Goal: Book appointment/travel/reservation

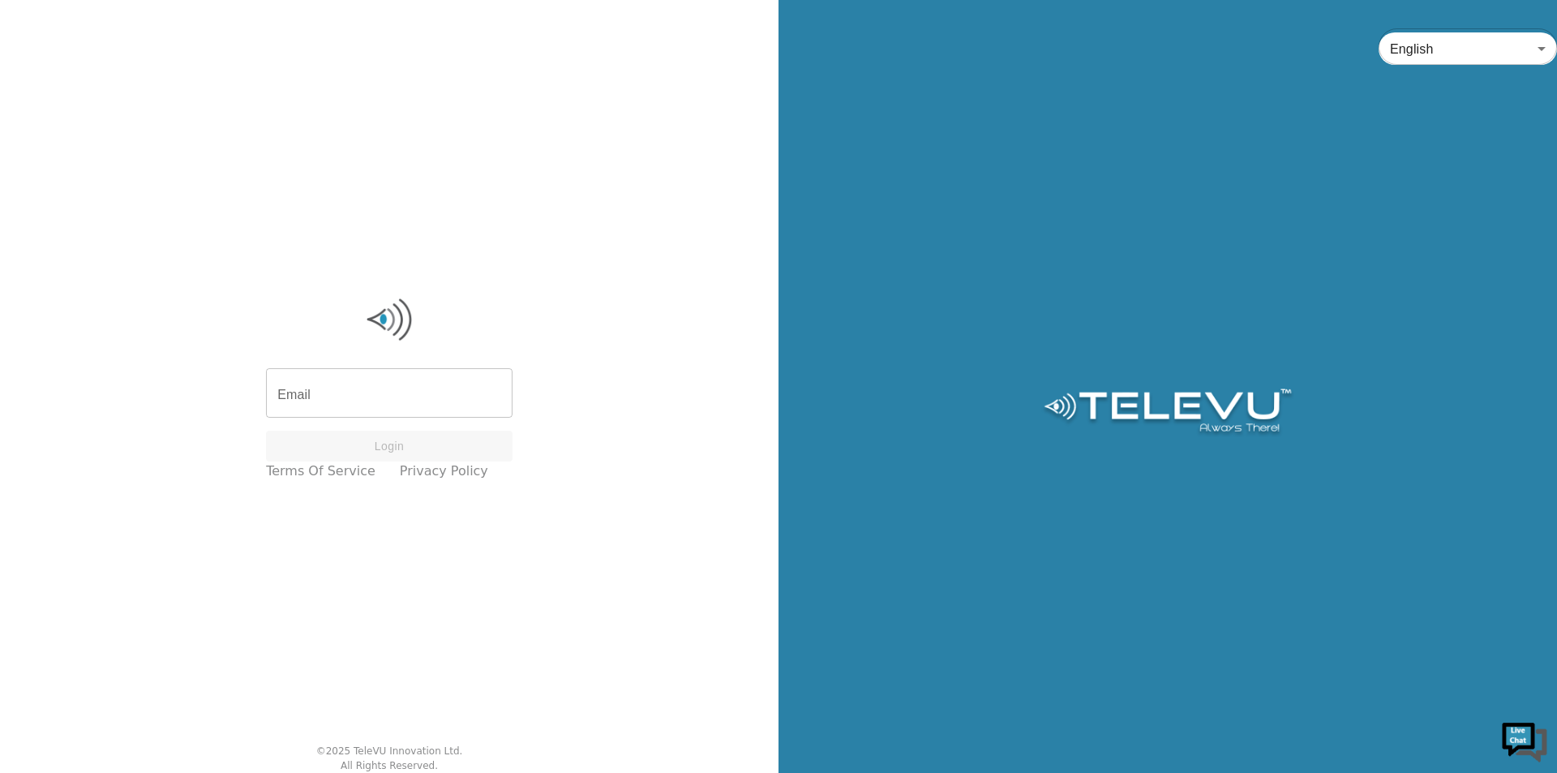
click at [304, 392] on input "Email" at bounding box center [389, 394] width 246 height 45
type input "[EMAIL_ADDRESS][DOMAIN_NAME]"
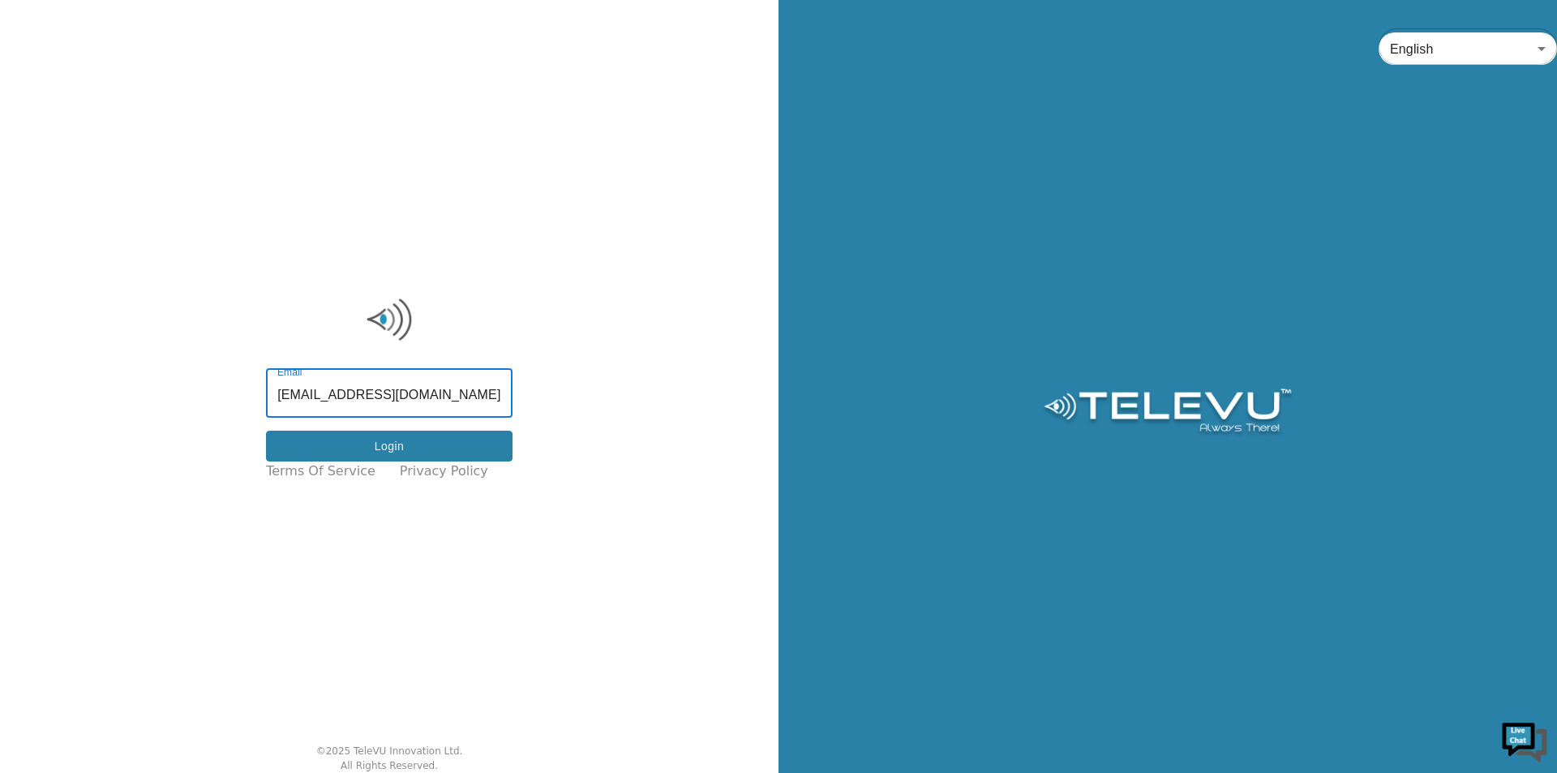
click at [392, 440] on button "Login" at bounding box center [389, 447] width 246 height 32
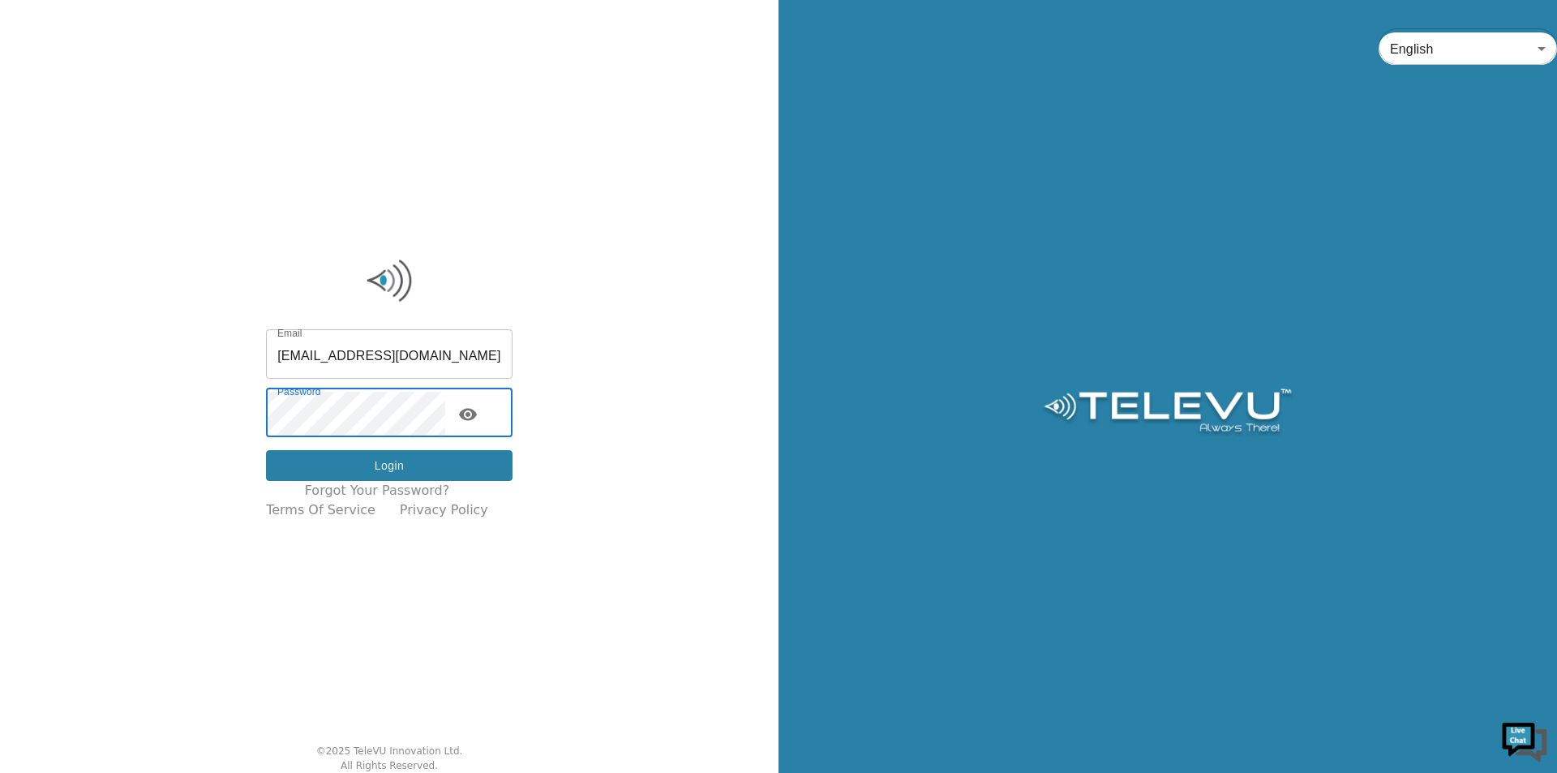
click at [339, 467] on button "Login" at bounding box center [389, 466] width 246 height 32
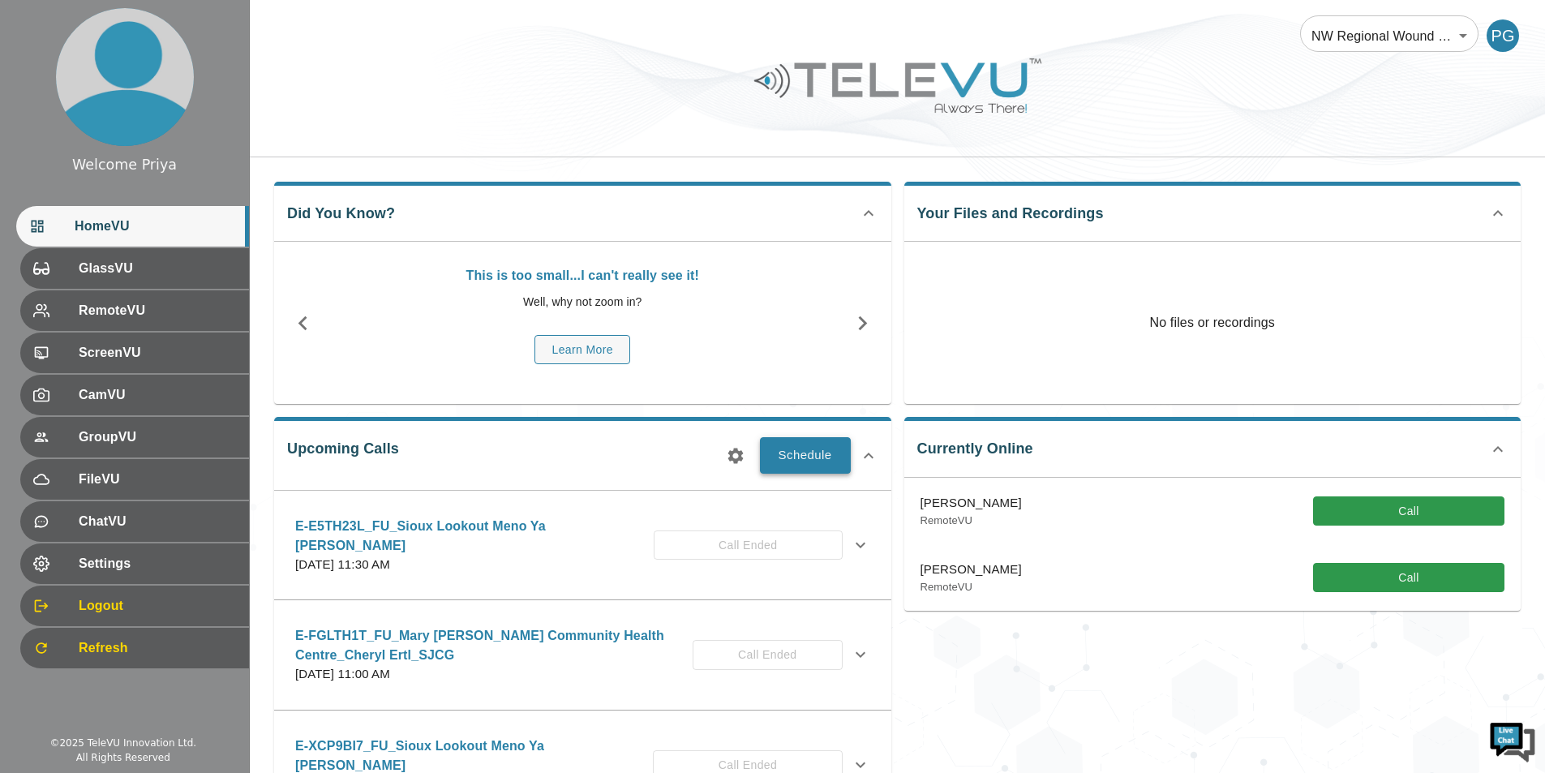
click at [789, 461] on button "Schedule" at bounding box center [805, 455] width 91 height 36
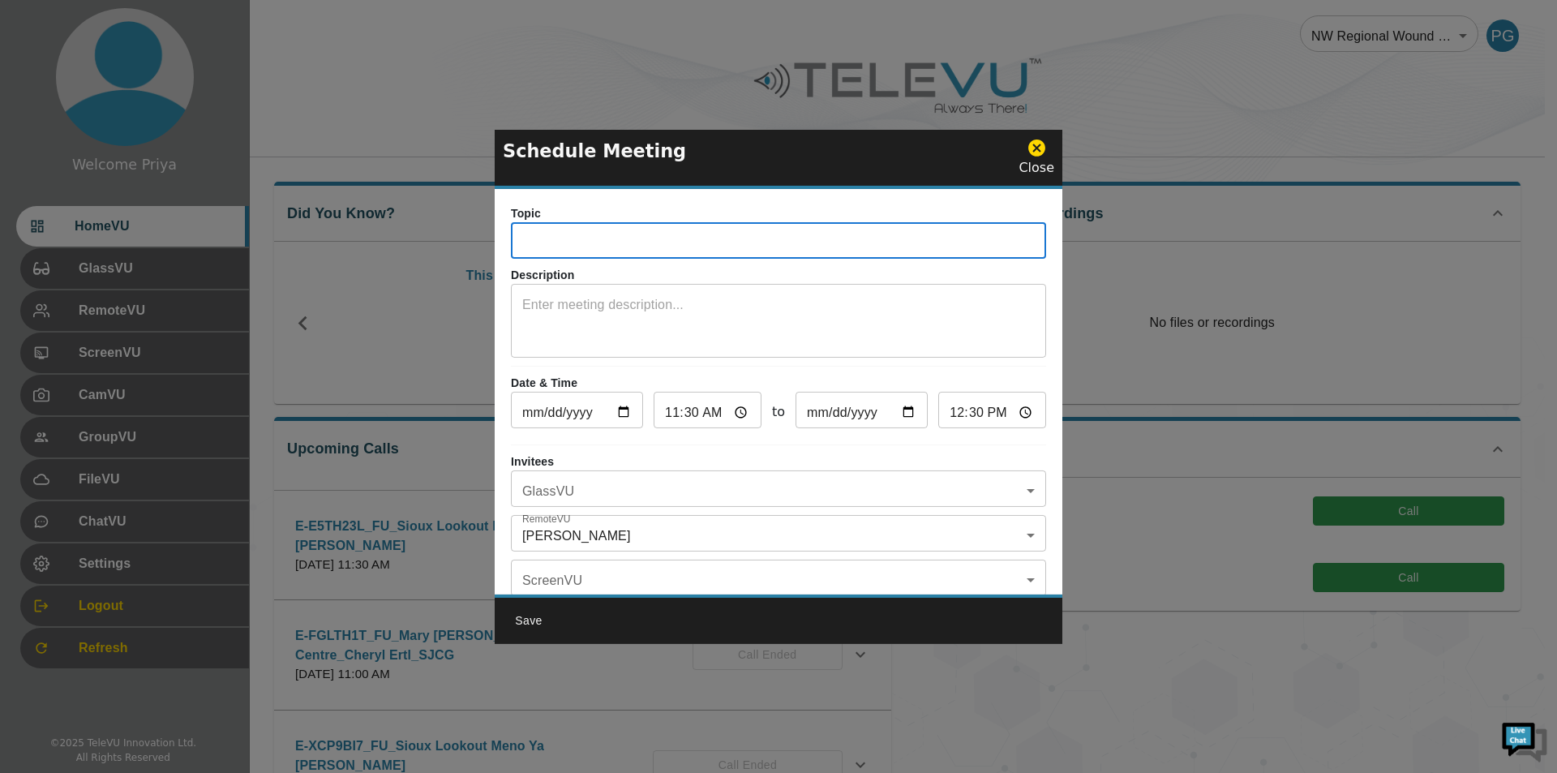
click at [585, 256] on input "text" at bounding box center [778, 242] width 535 height 32
paste input "E-PM5R59D"
click at [604, 242] on input "E-PM5R59D" at bounding box center [778, 242] width 535 height 32
type input "E-PM5R59D_IN_Nipigon_Elli_SJCG"
click at [615, 302] on textarea at bounding box center [778, 323] width 512 height 56
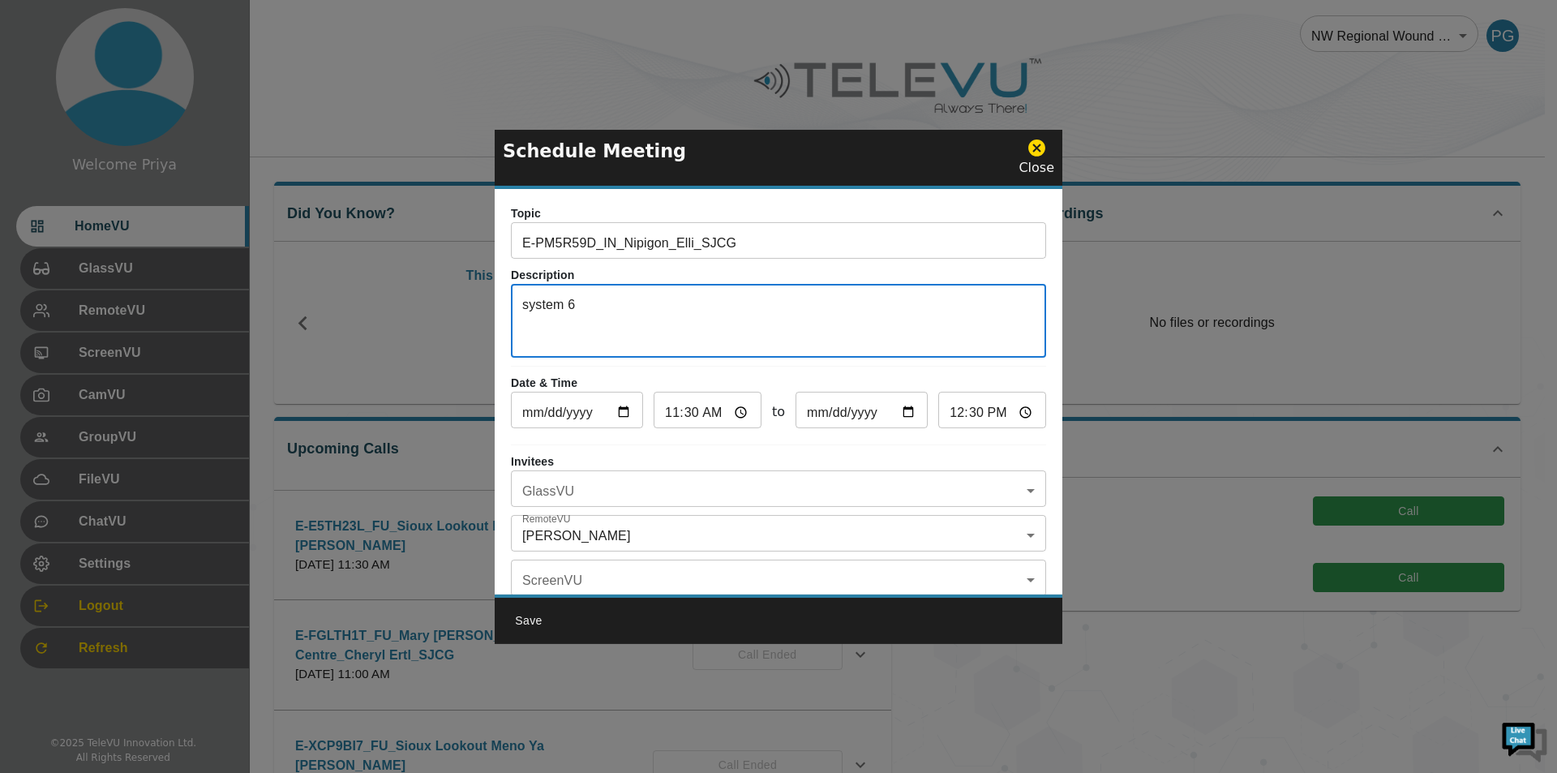
type textarea "system 6"
click at [622, 414] on input "[DATE]" at bounding box center [577, 412] width 132 height 32
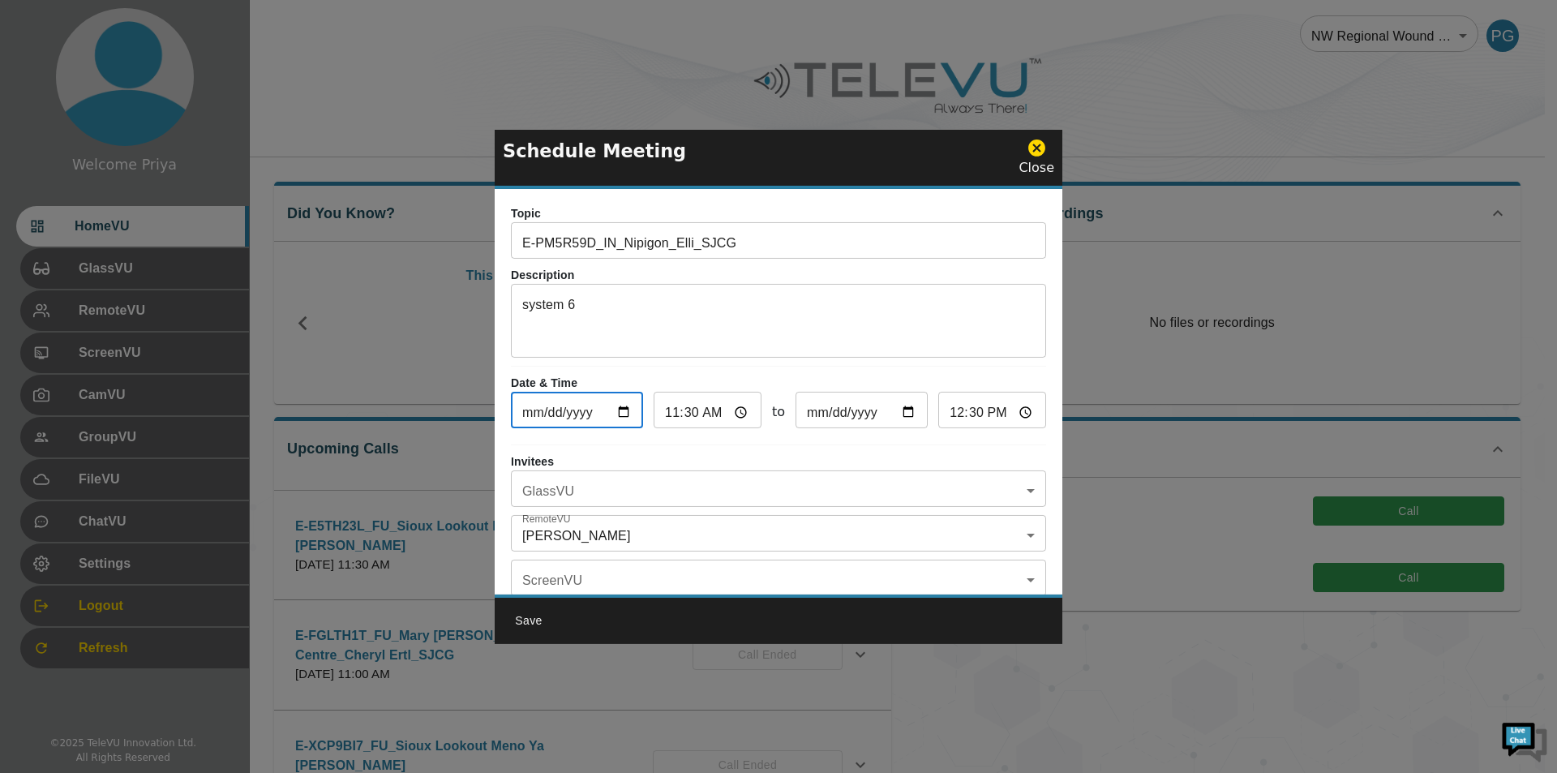
type input "[DATE]"
click at [737, 409] on input "11:30" at bounding box center [708, 412] width 108 height 32
type input "01:30"
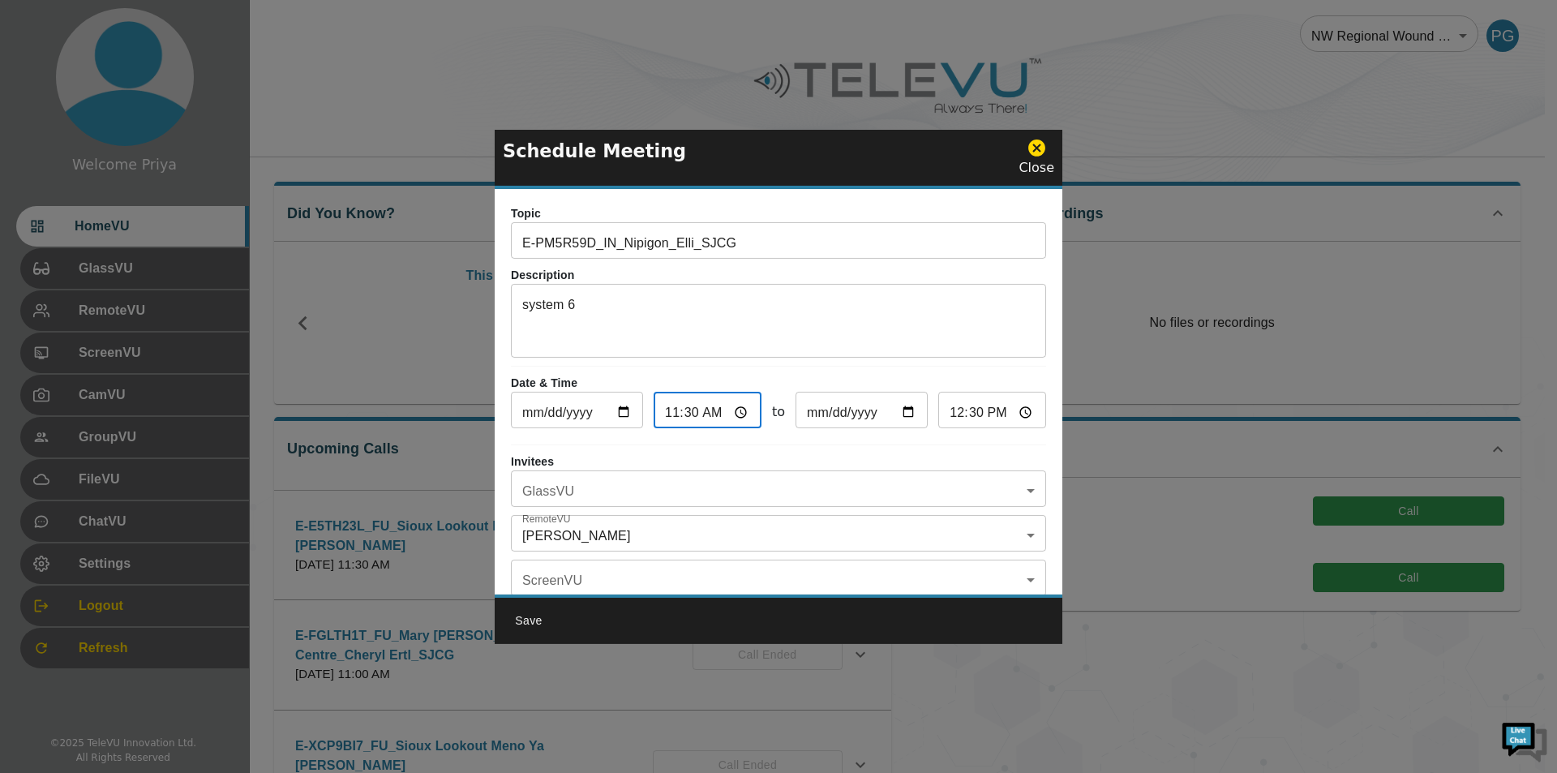
type input "02:30"
type input "01:00"
type input "02:00"
type input "13:00"
type input "14:00"
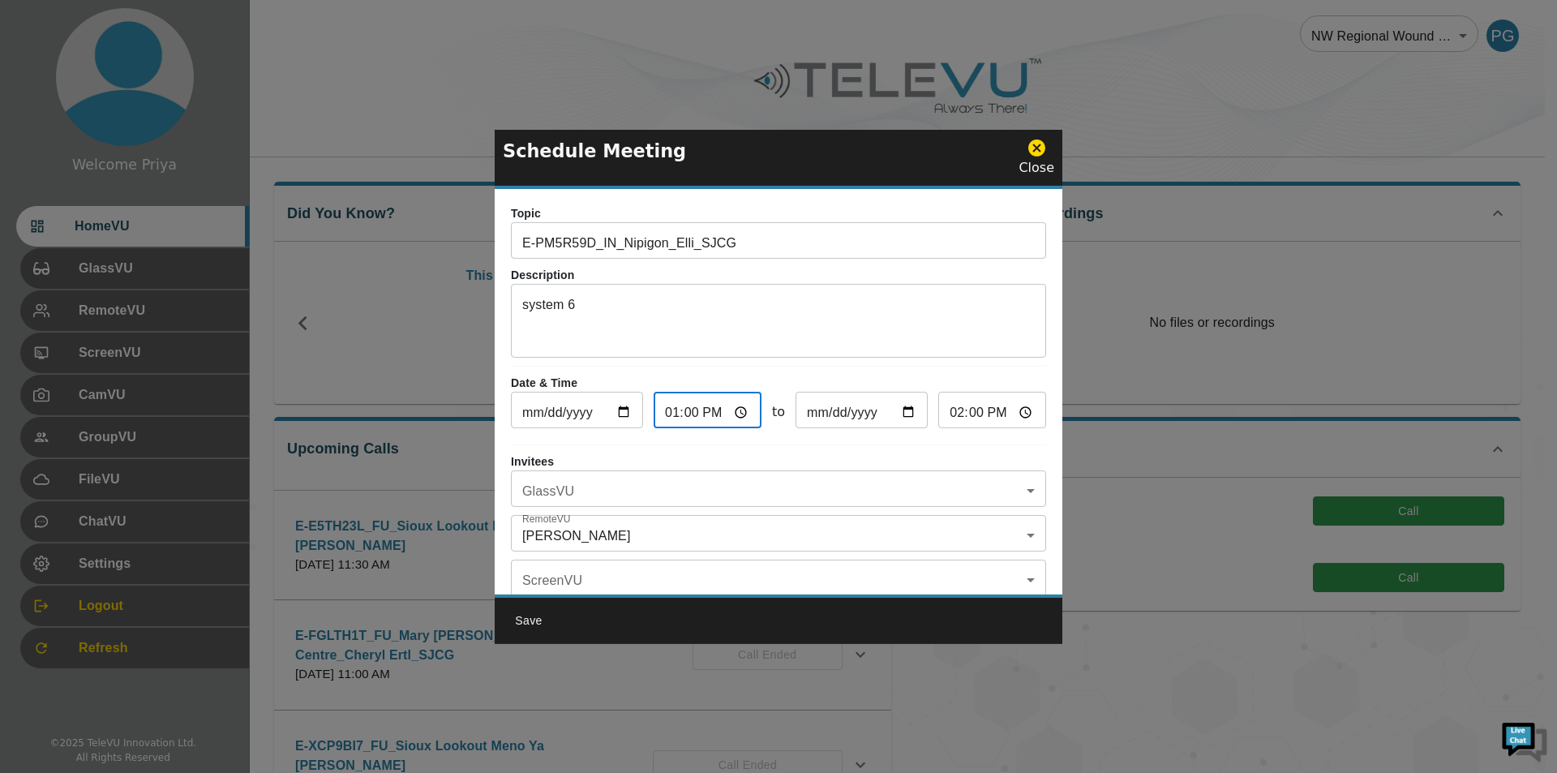
type input "13:00"
click at [954, 411] on input "14:00" at bounding box center [992, 412] width 108 height 32
click at [968, 414] on input "14:00" at bounding box center [992, 412] width 108 height 32
type input "14:30"
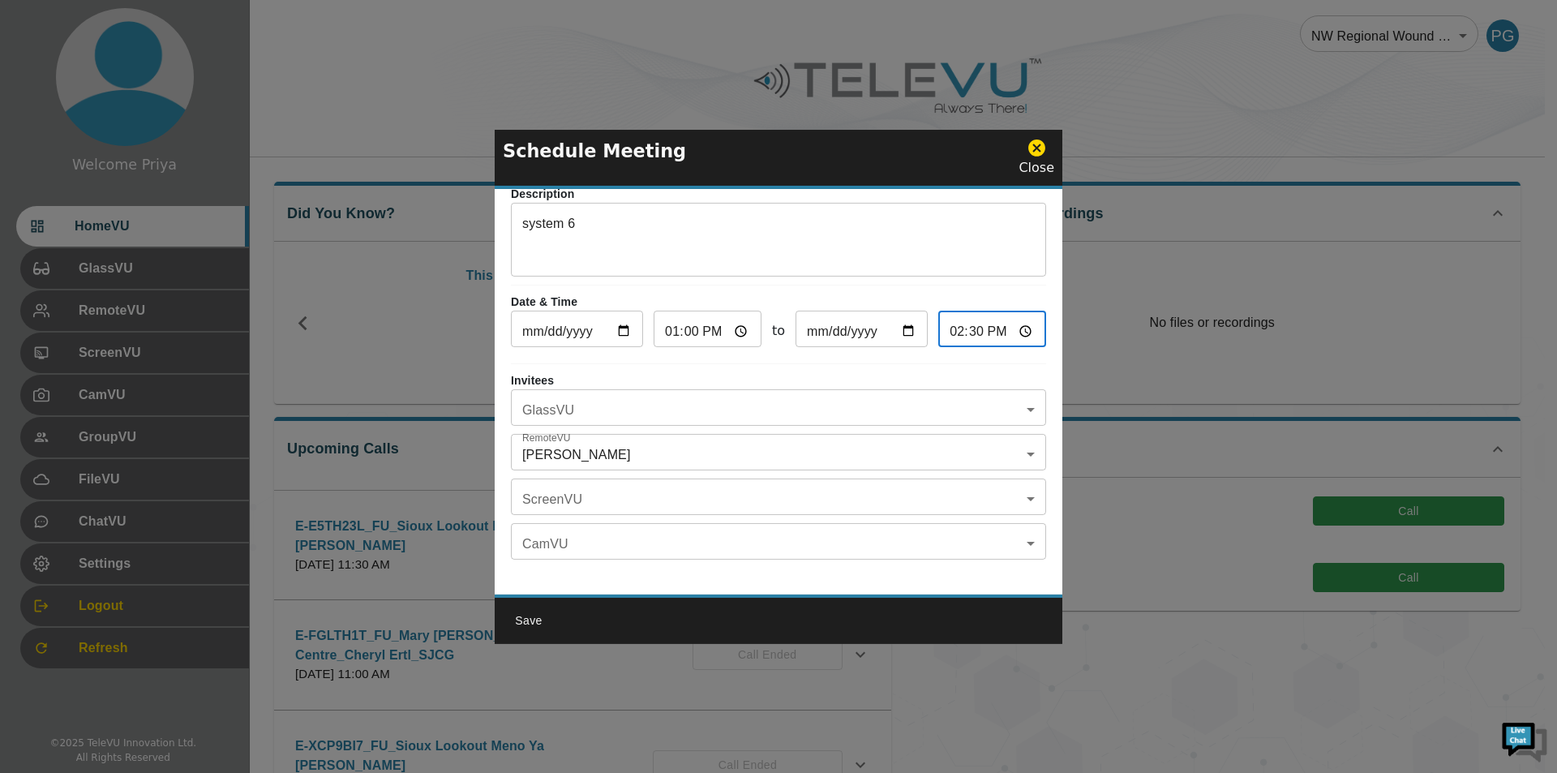
click at [566, 409] on body "Welcome Priya HomeVU GlassVU RemoteVU ScreenVU CamVU GroupVU FileVU ChatVU Sett…" at bounding box center [778, 526] width 1557 height 1053
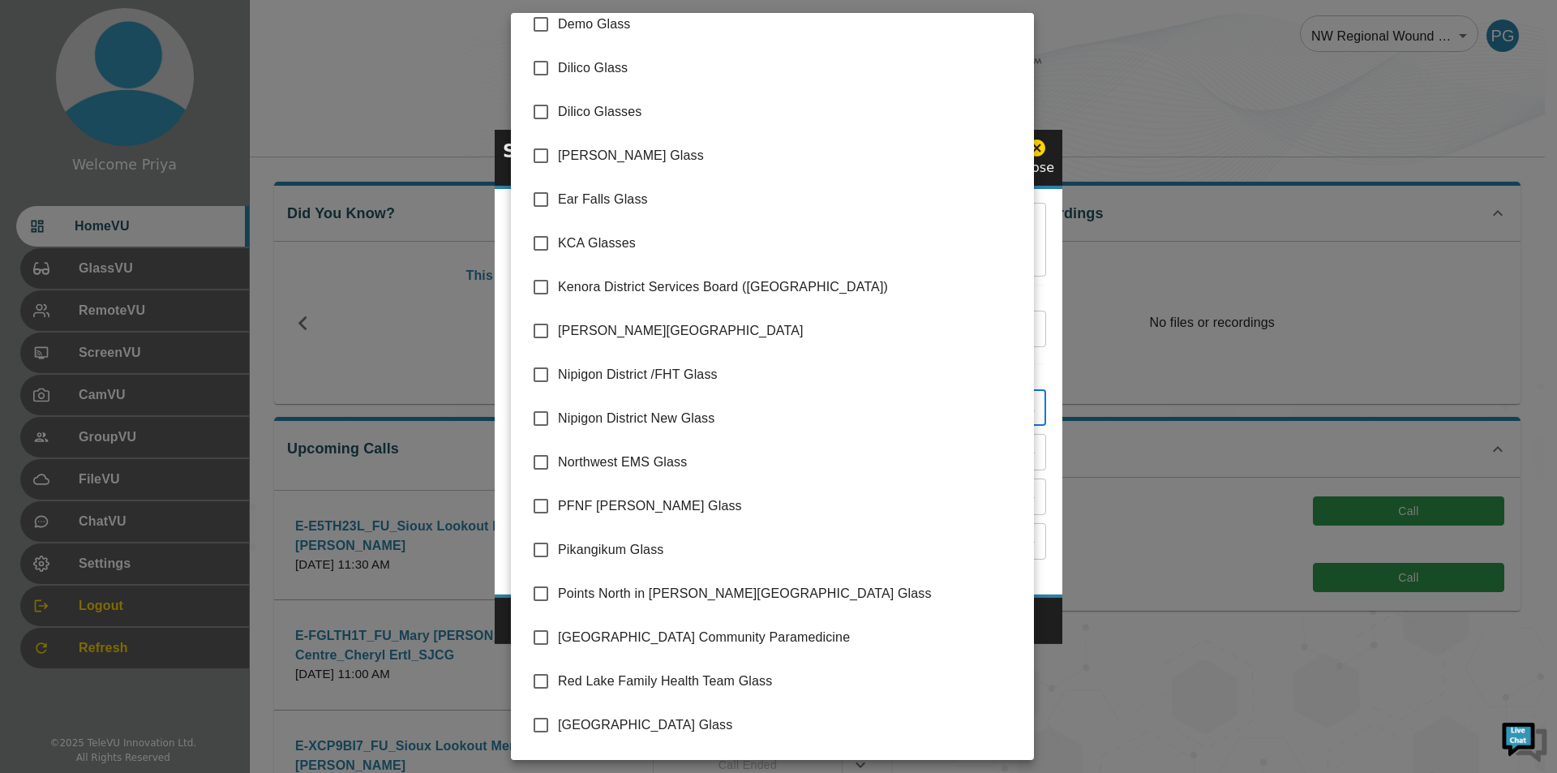
scroll to position [0, 0]
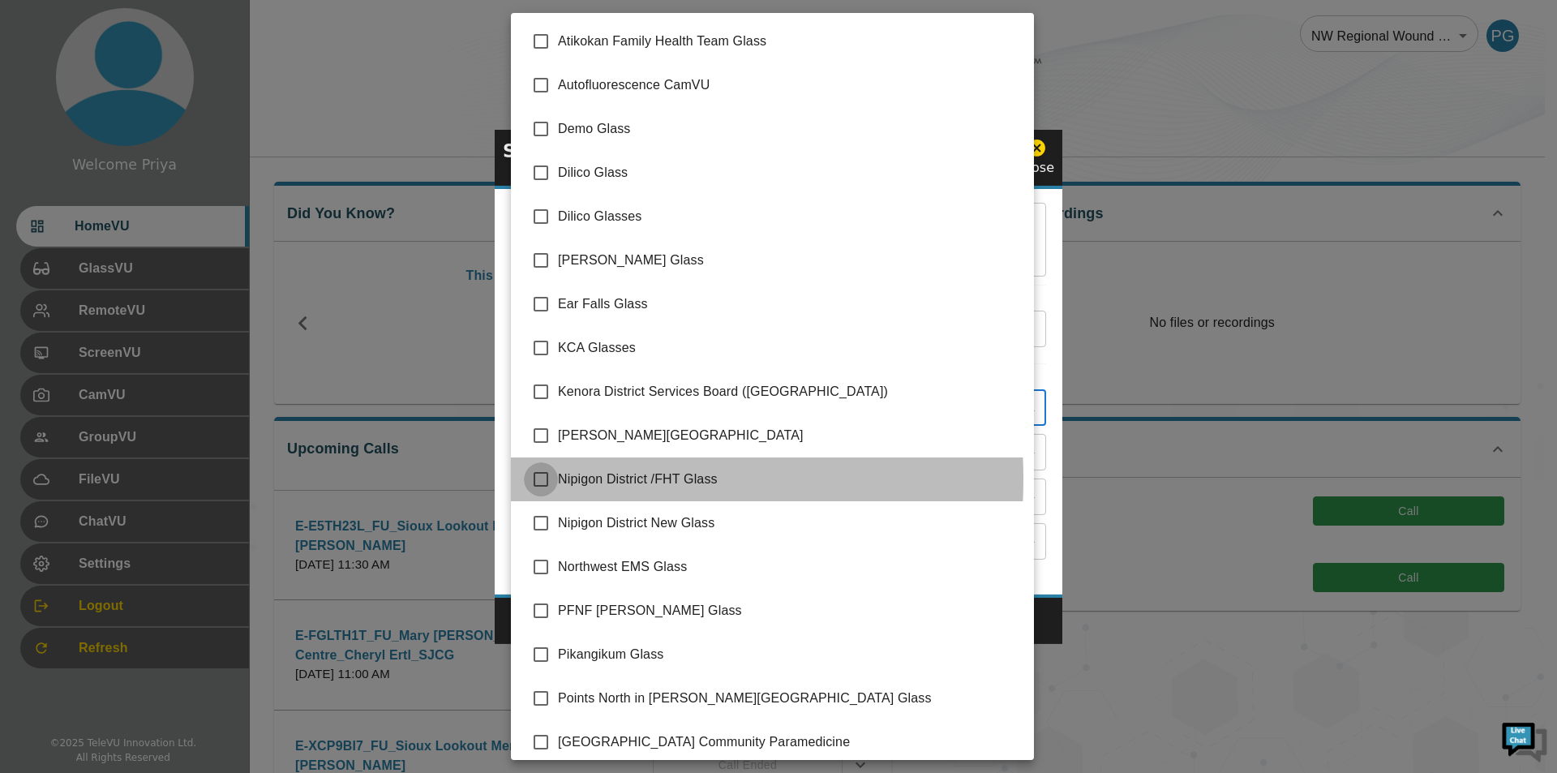
click at [536, 479] on input "checkbox" at bounding box center [541, 479] width 34 height 34
checkbox input "true"
type input "Nipigon District /FHT Glass"
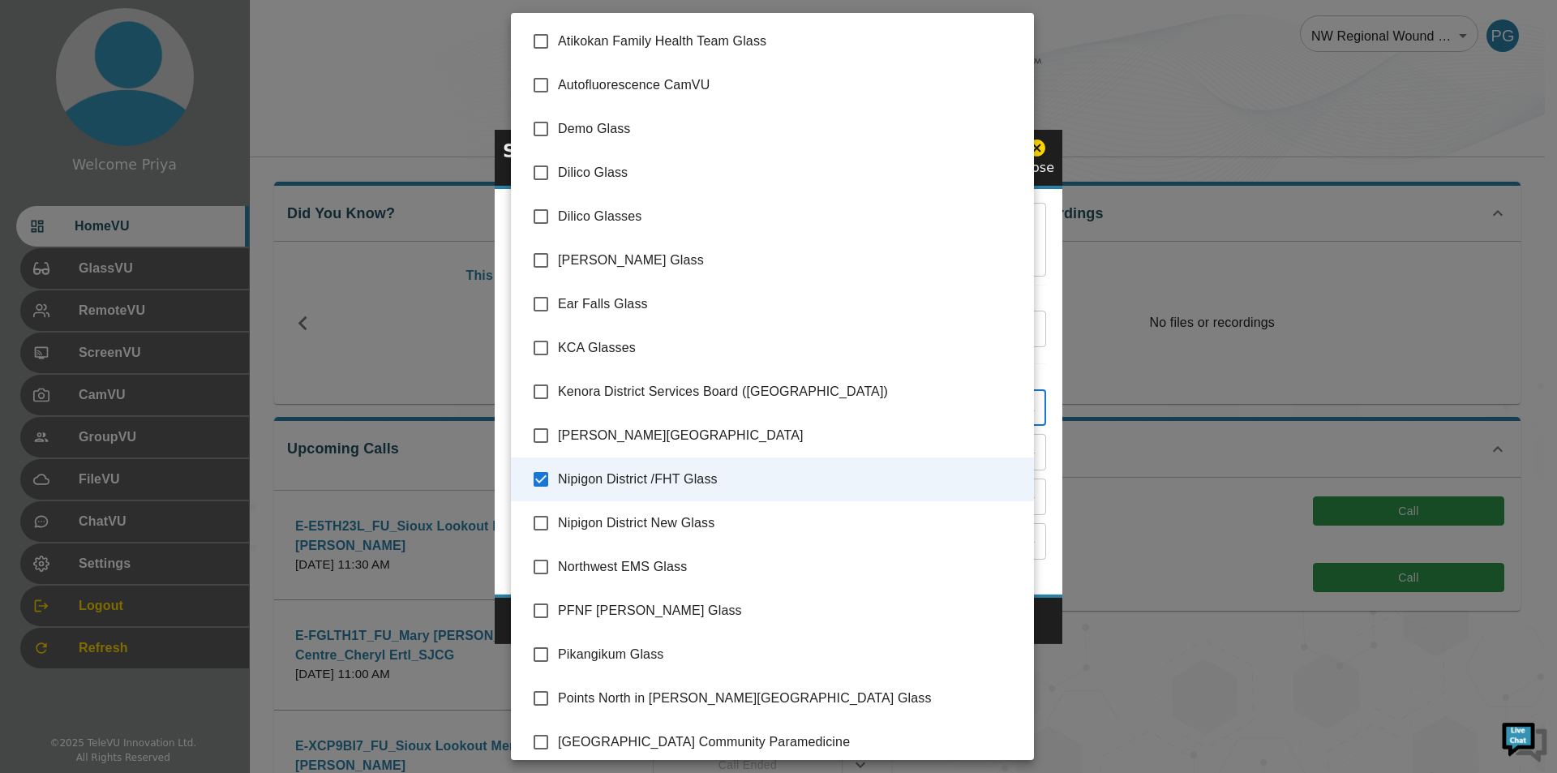
click at [743, 484] on span "Nipigon District /FHT Glass" at bounding box center [789, 478] width 463 height 19
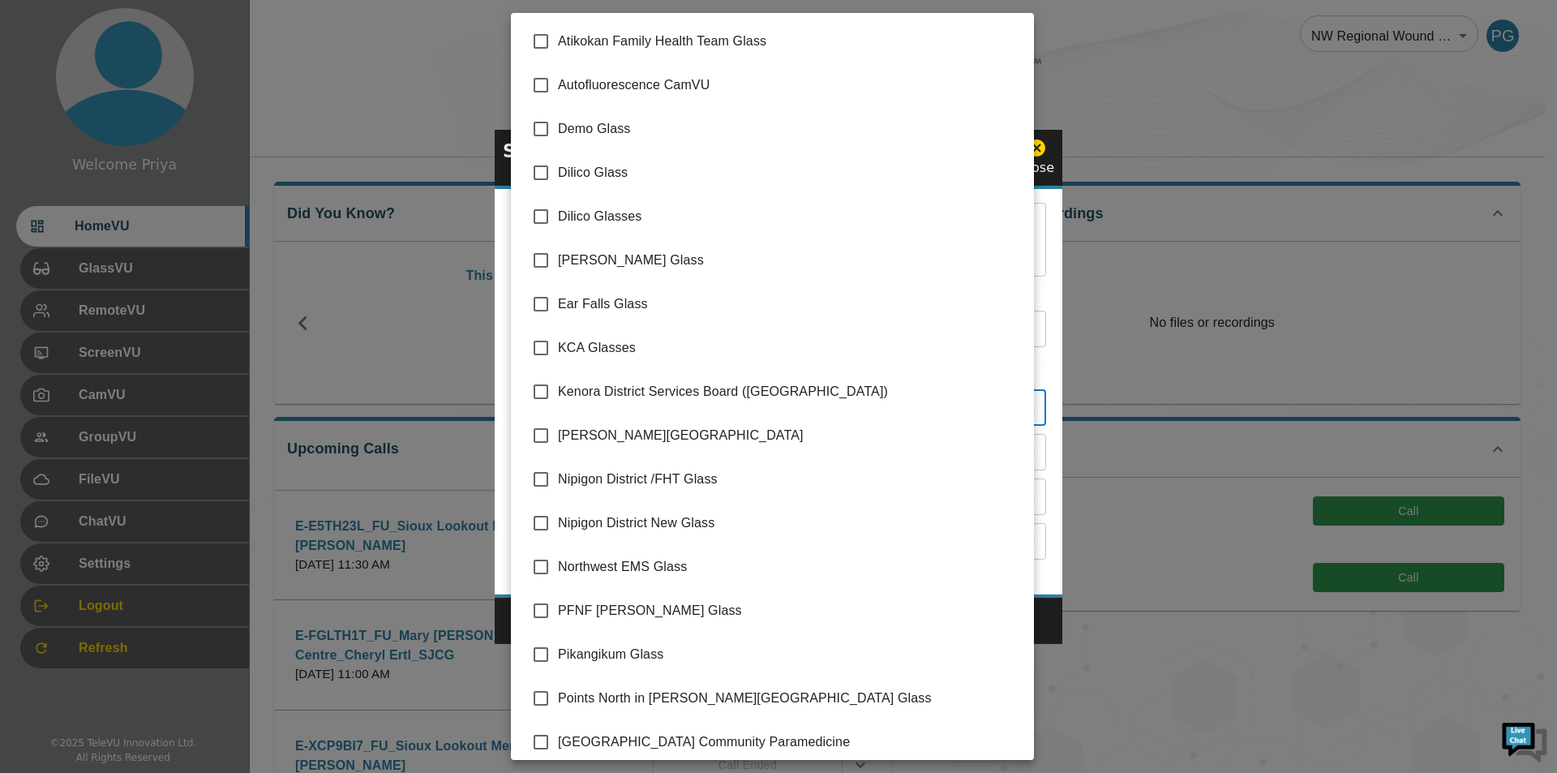
click at [536, 476] on input "checkbox" at bounding box center [541, 479] width 34 height 34
checkbox input "true"
type input "Nipigon District /FHT Glass"
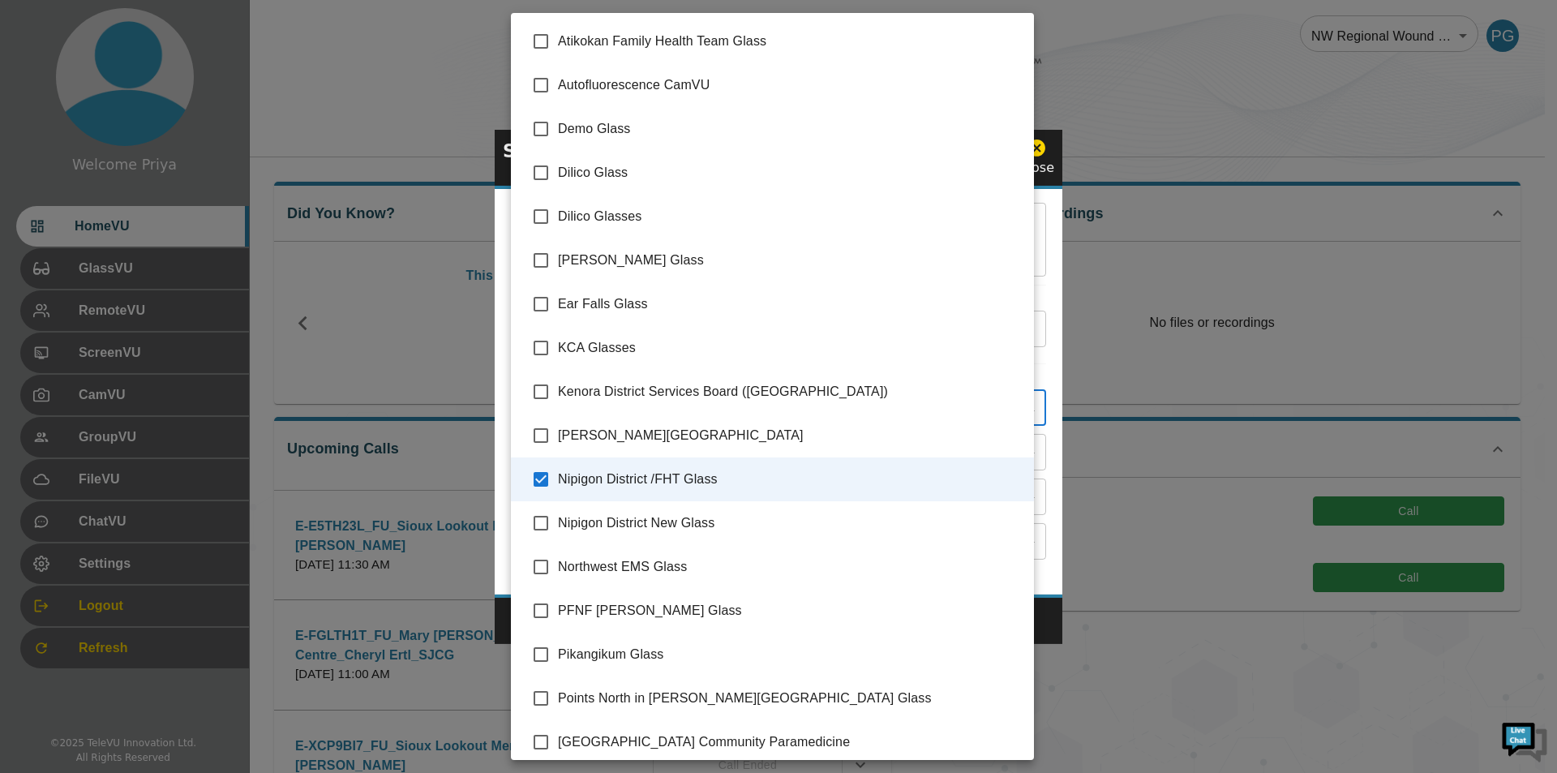
click at [1040, 452] on div at bounding box center [778, 386] width 1557 height 773
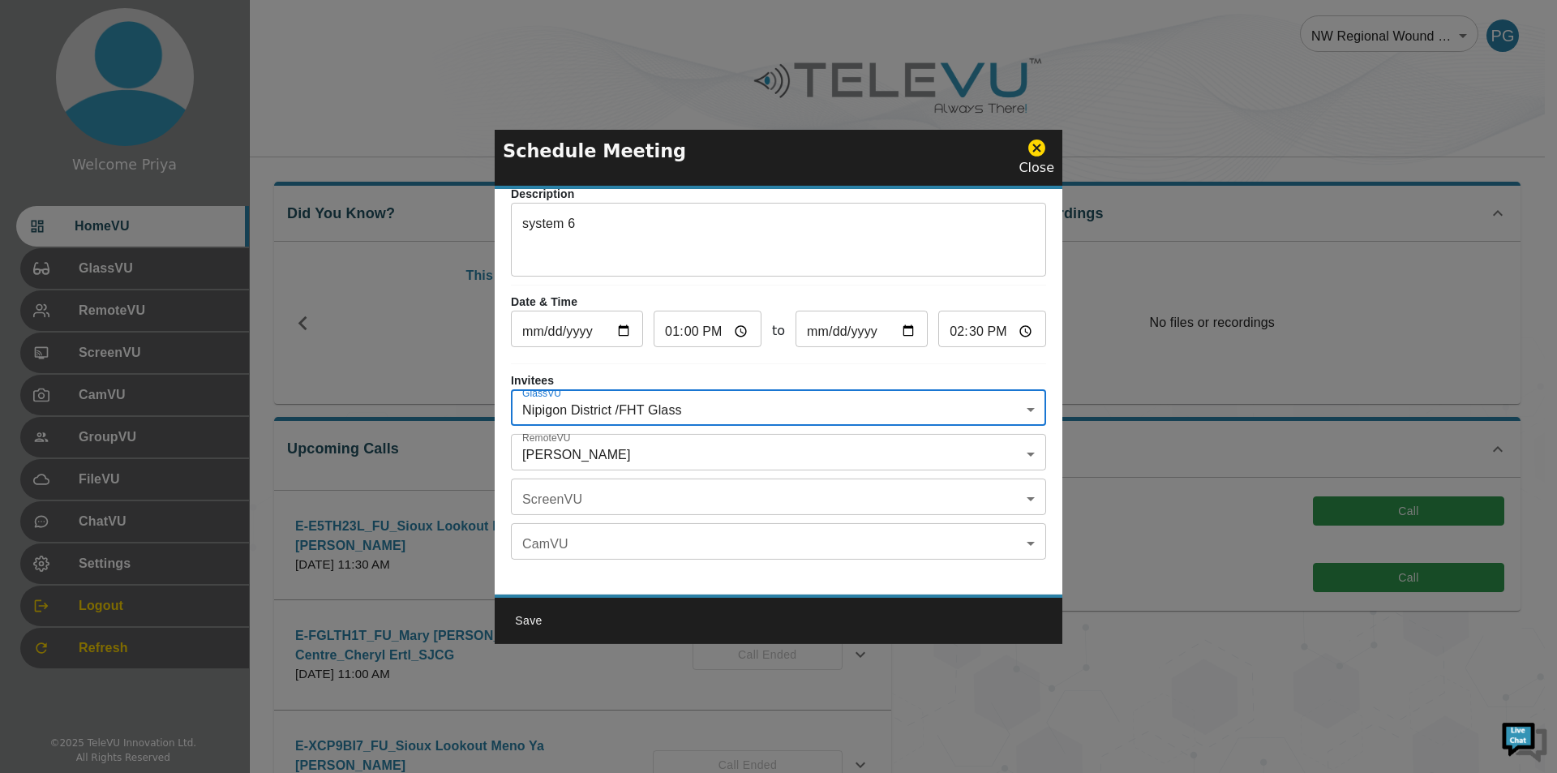
click at [570, 455] on body "Welcome Priya HomeVU GlassVU RemoteVU ScreenVU CamVU GroupVU FileVU ChatVU Sett…" at bounding box center [778, 526] width 1557 height 1053
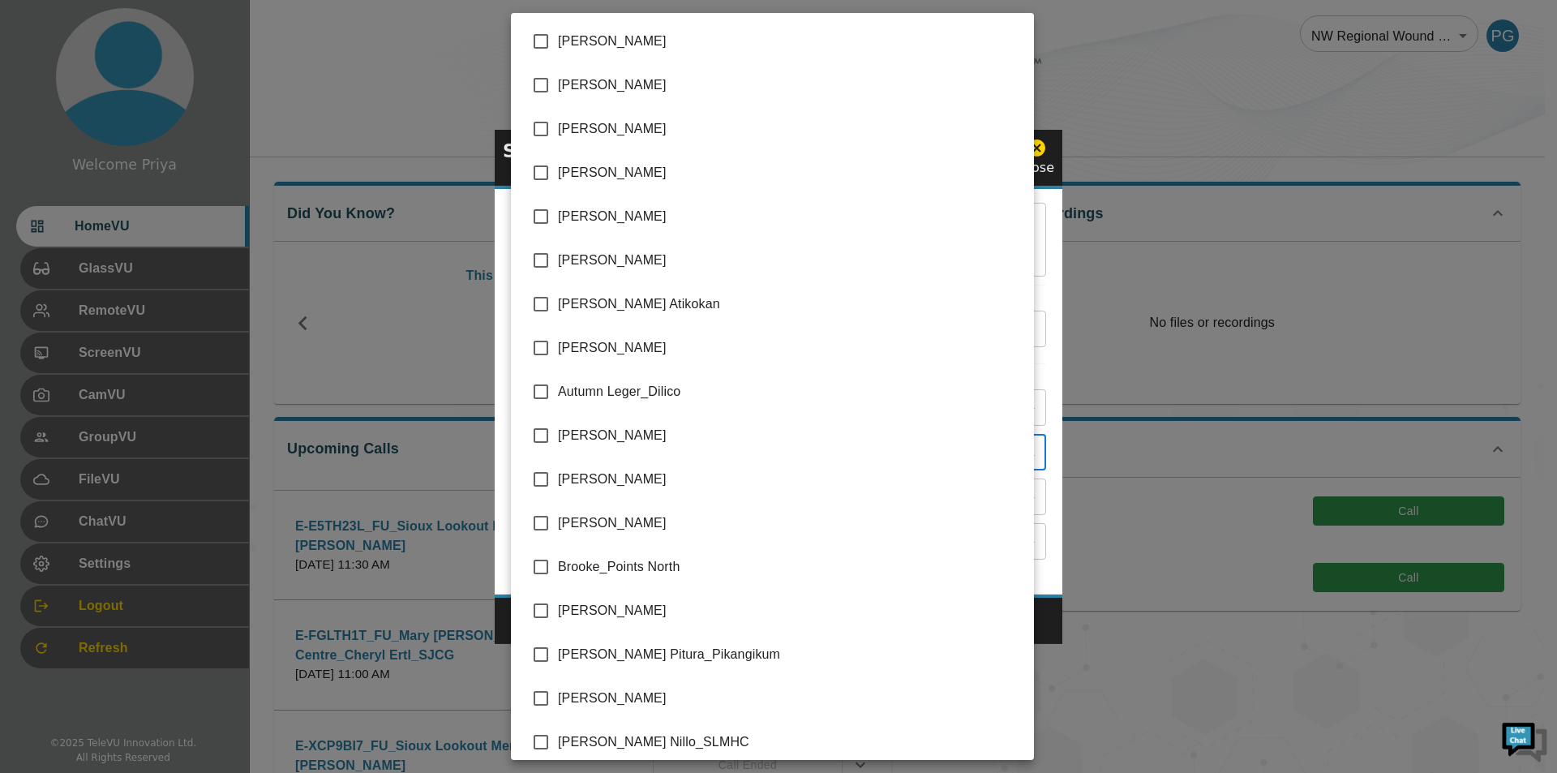
scroll to position [3246, 0]
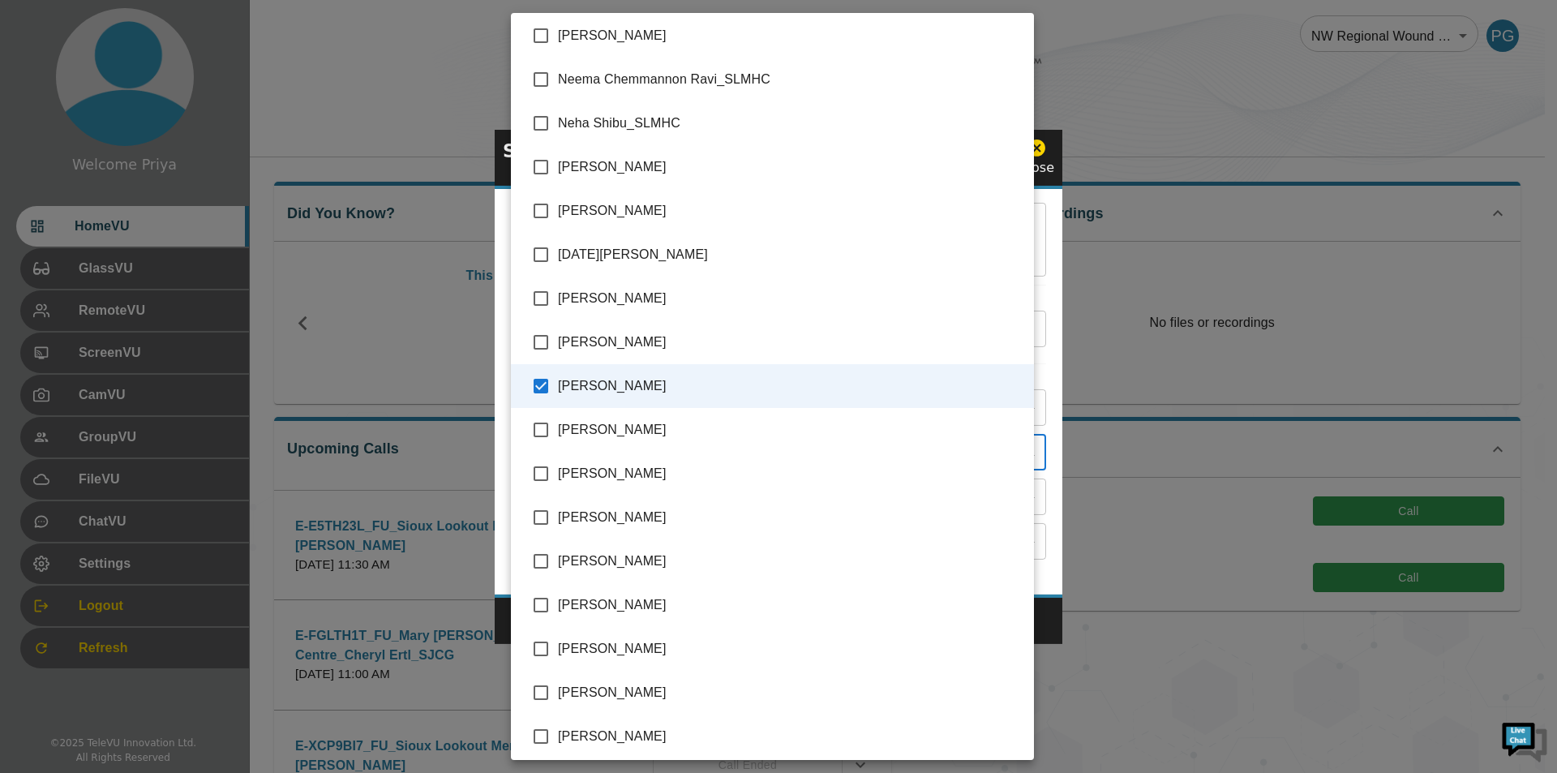
click at [537, 386] on input "checkbox" at bounding box center [541, 386] width 34 height 34
checkbox input "false"
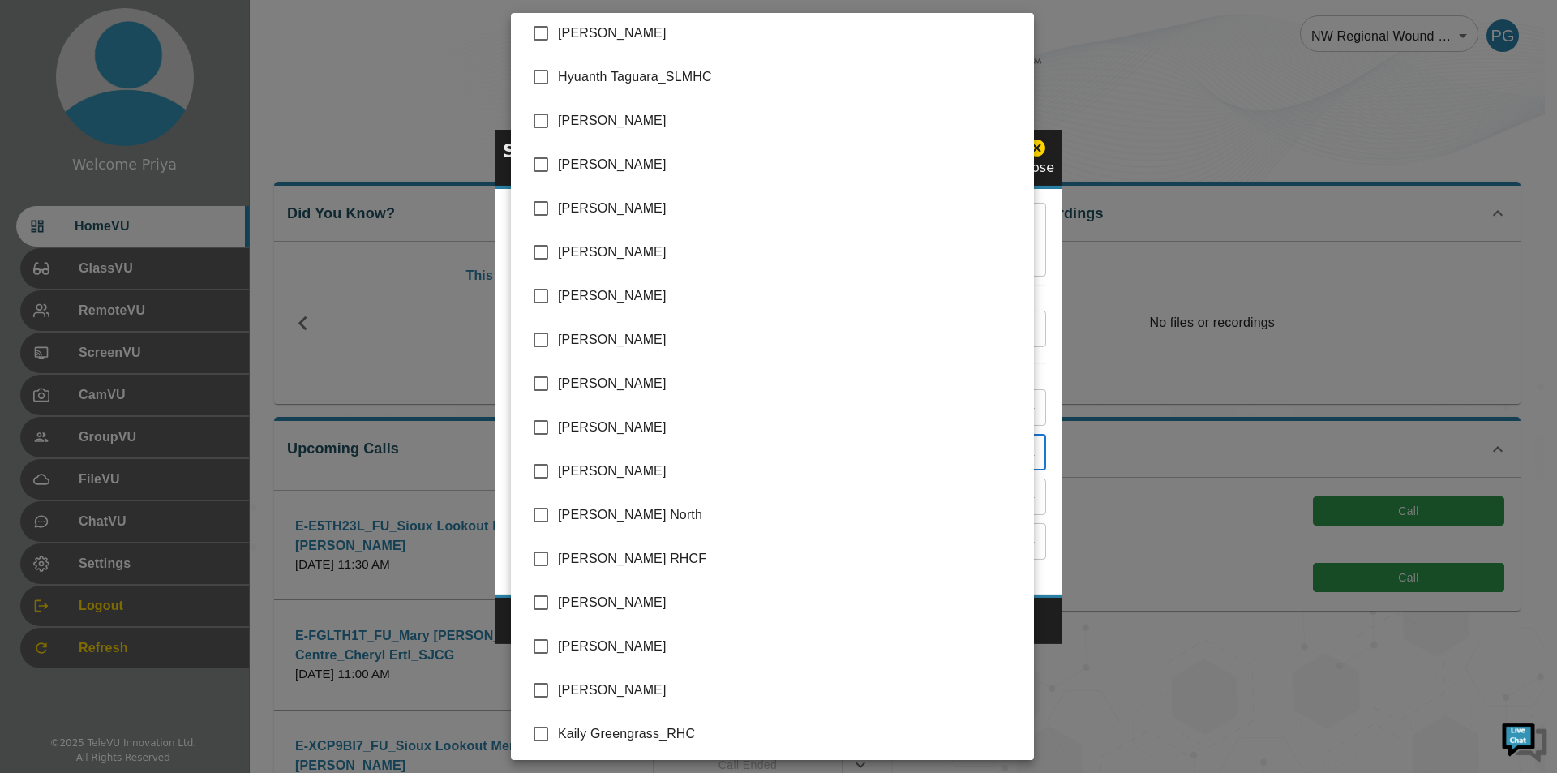
scroll to position [1459, 0]
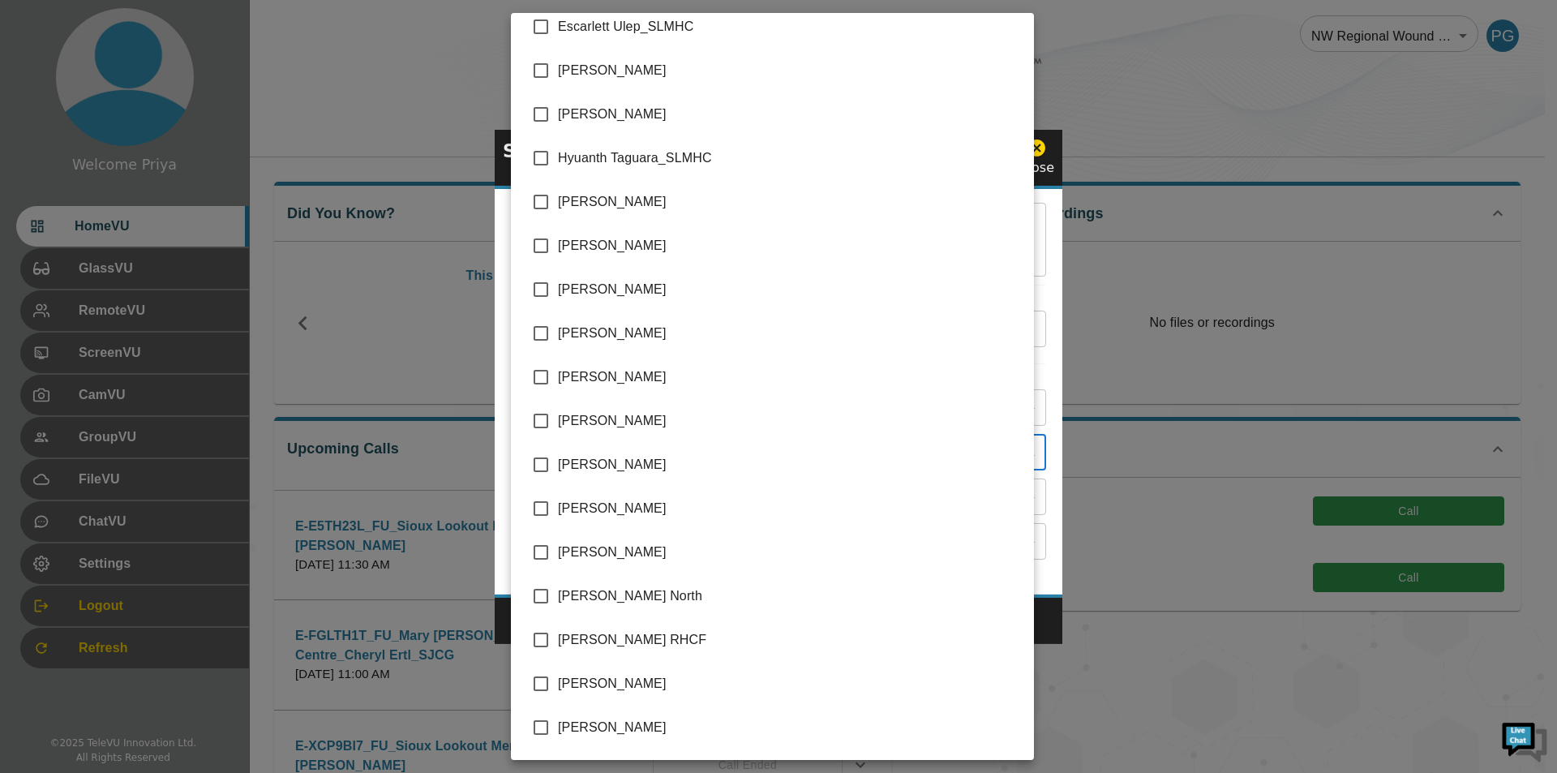
click at [541, 202] on input "checkbox" at bounding box center [541, 202] width 34 height 34
checkbox input "true"
type input "[PERSON_NAME]"
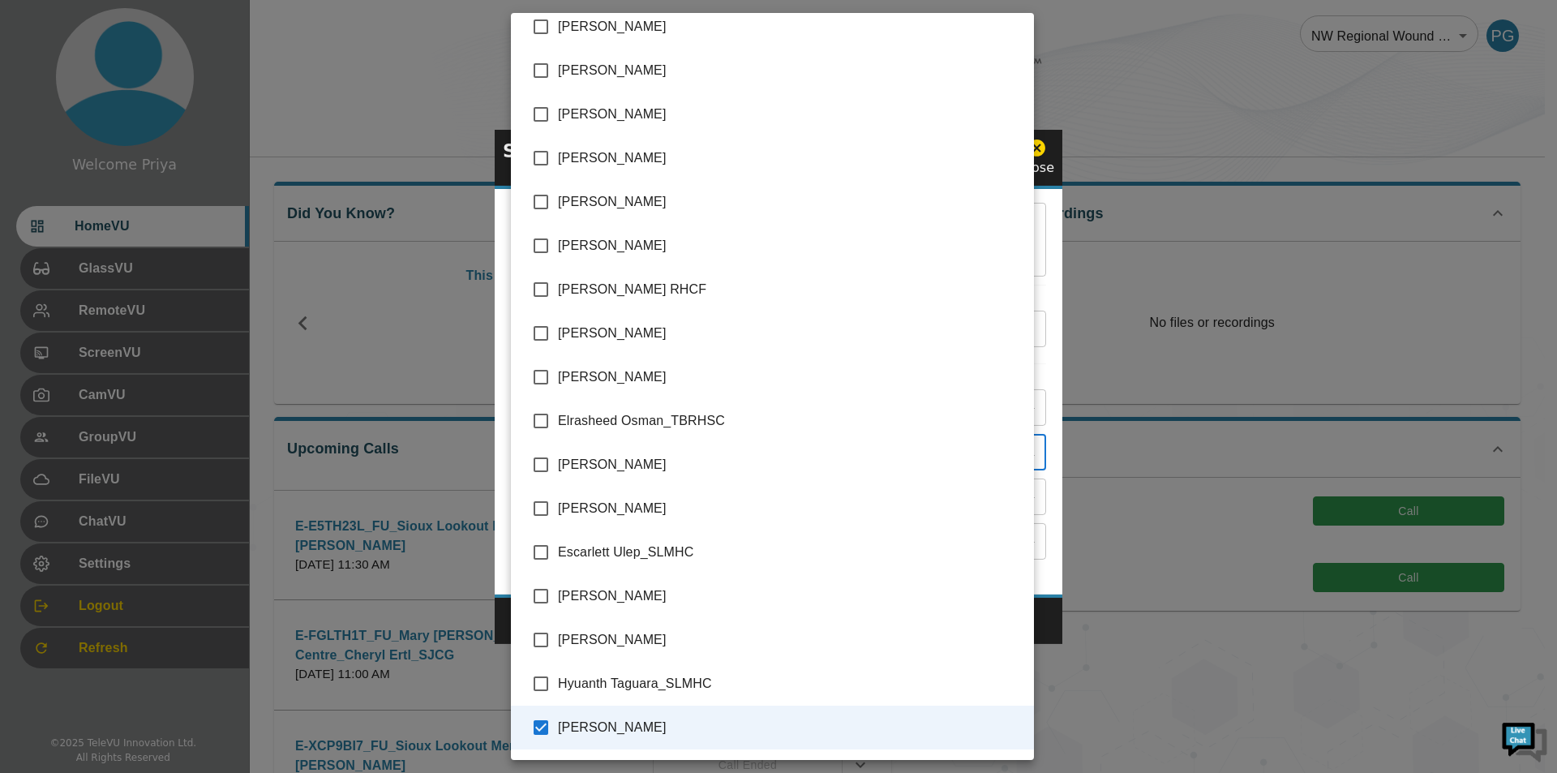
scroll to position [892, 0]
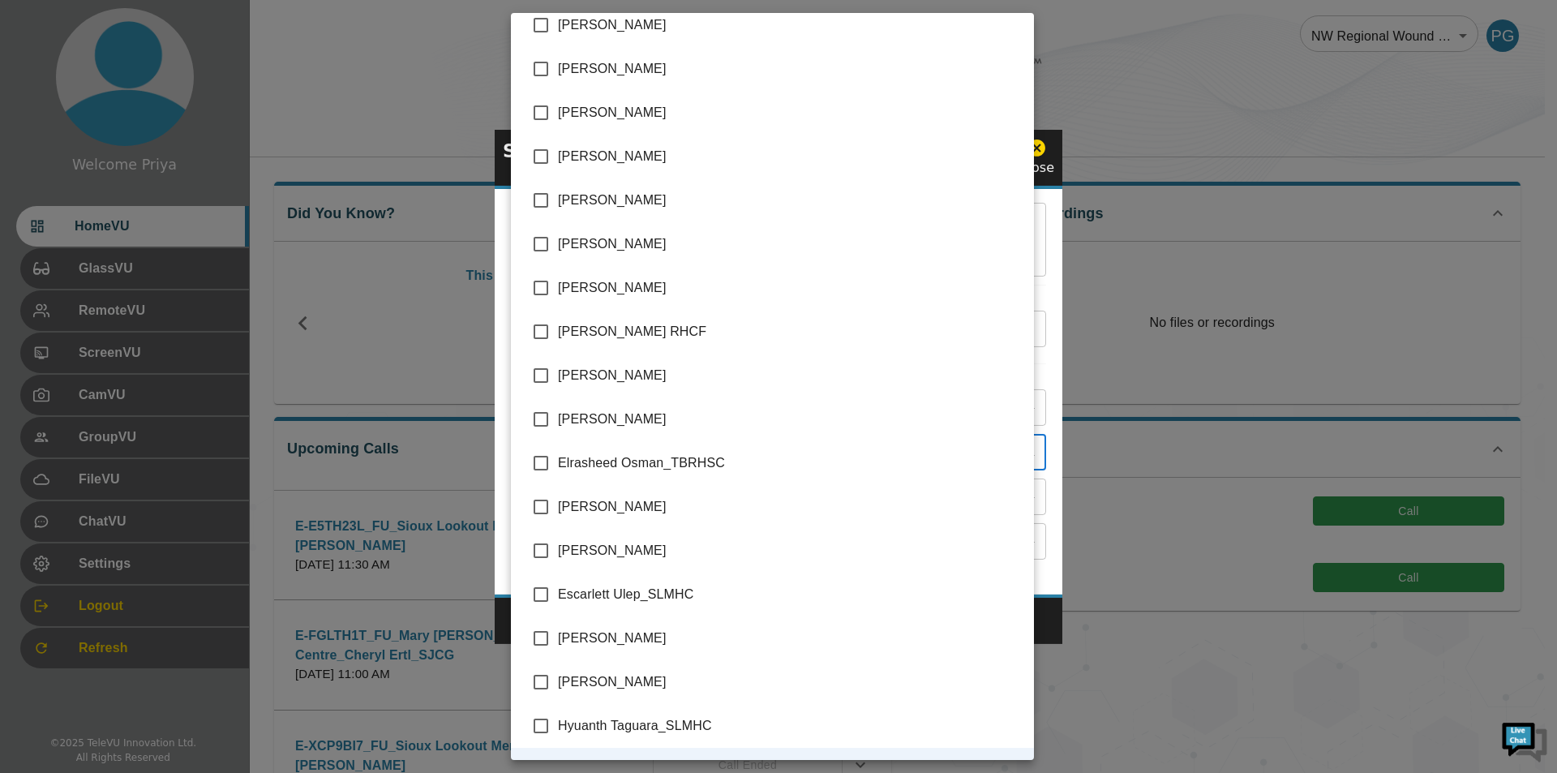
click at [540, 412] on input "checkbox" at bounding box center [541, 419] width 34 height 34
checkbox input "true"
type input "[PERSON_NAME],[PERSON_NAME]"
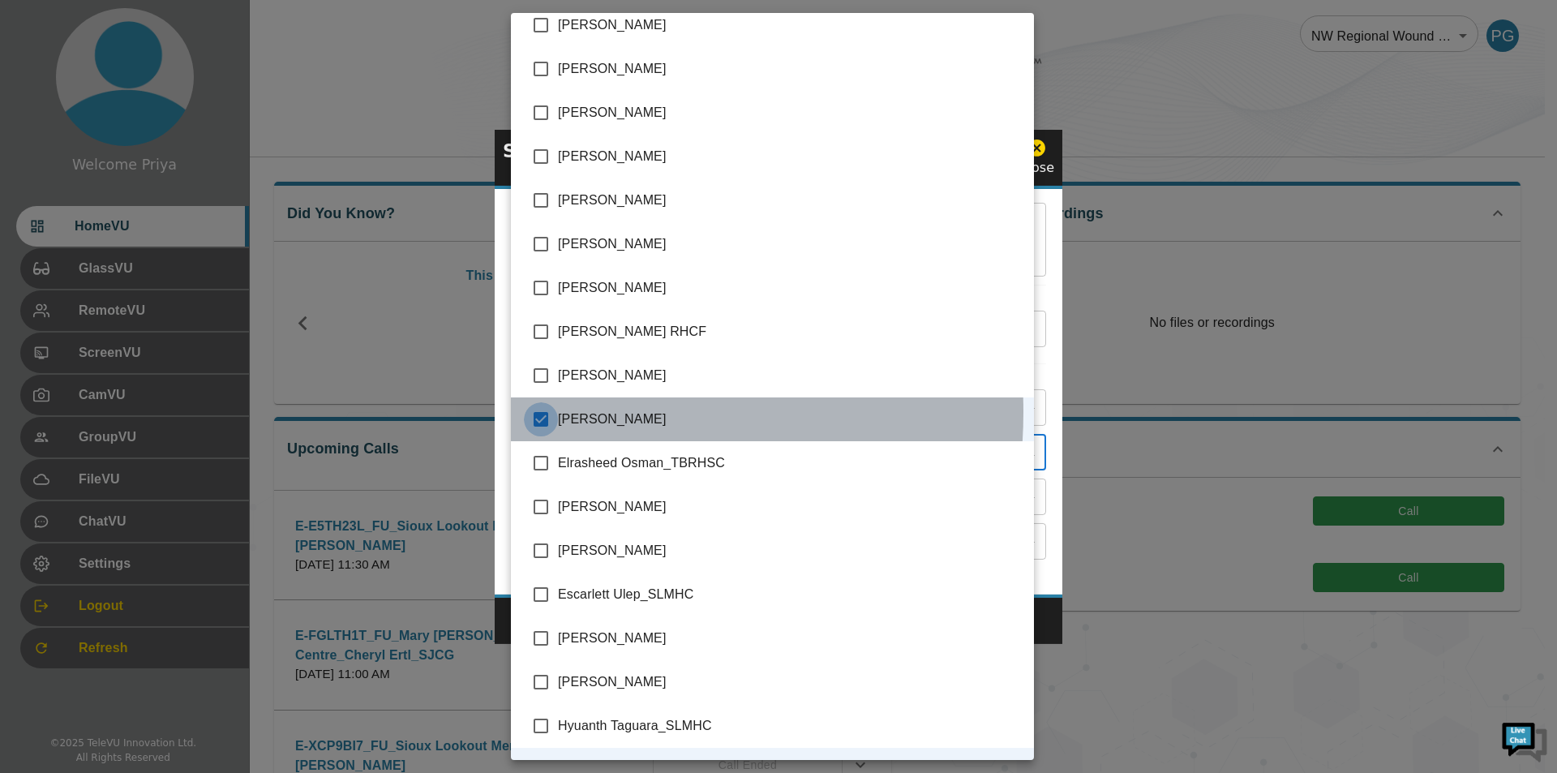
click at [542, 412] on input "checkbox" at bounding box center [541, 419] width 34 height 34
checkbox input "false"
type input "[PERSON_NAME]"
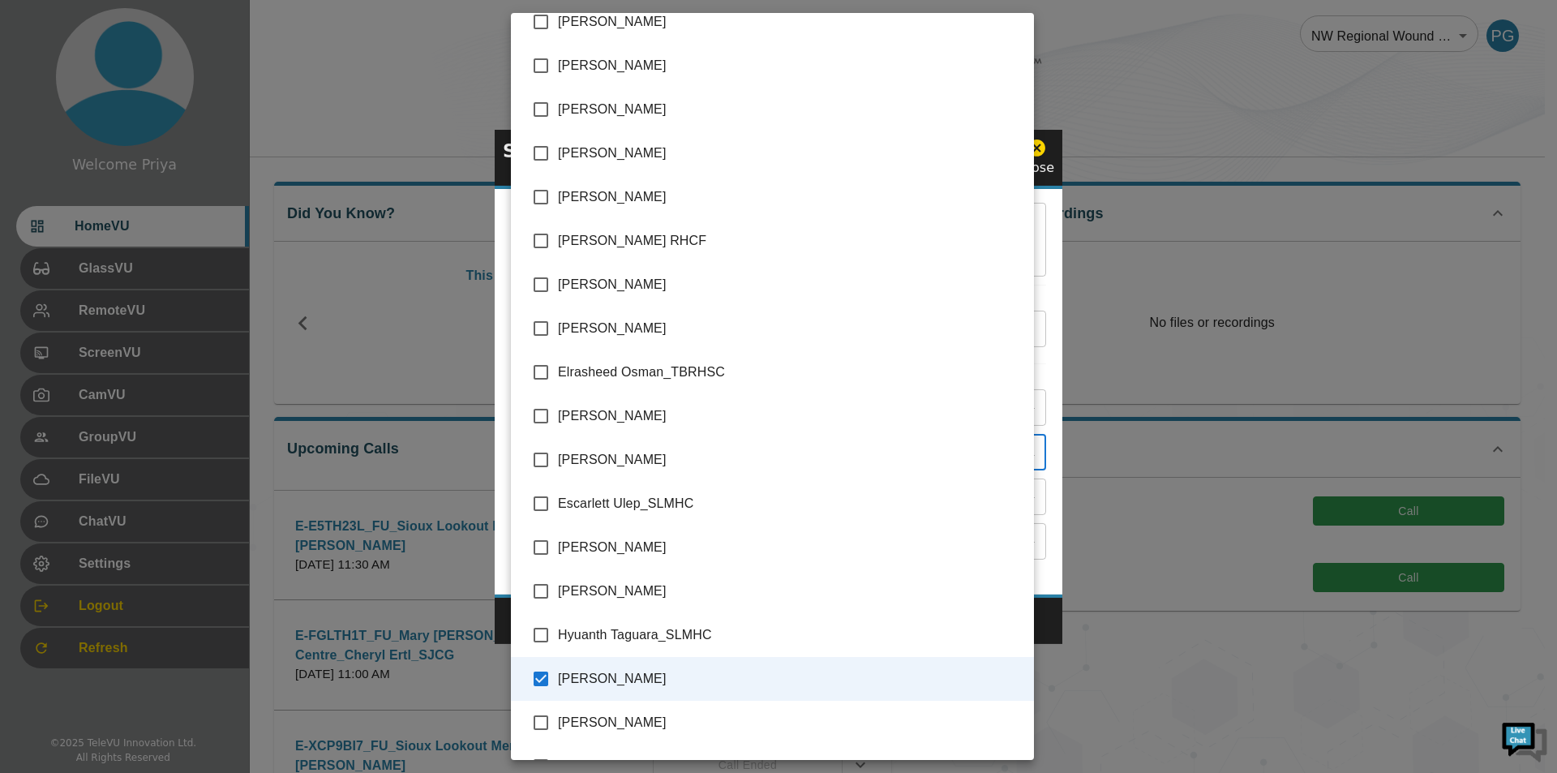
scroll to position [1216, 0]
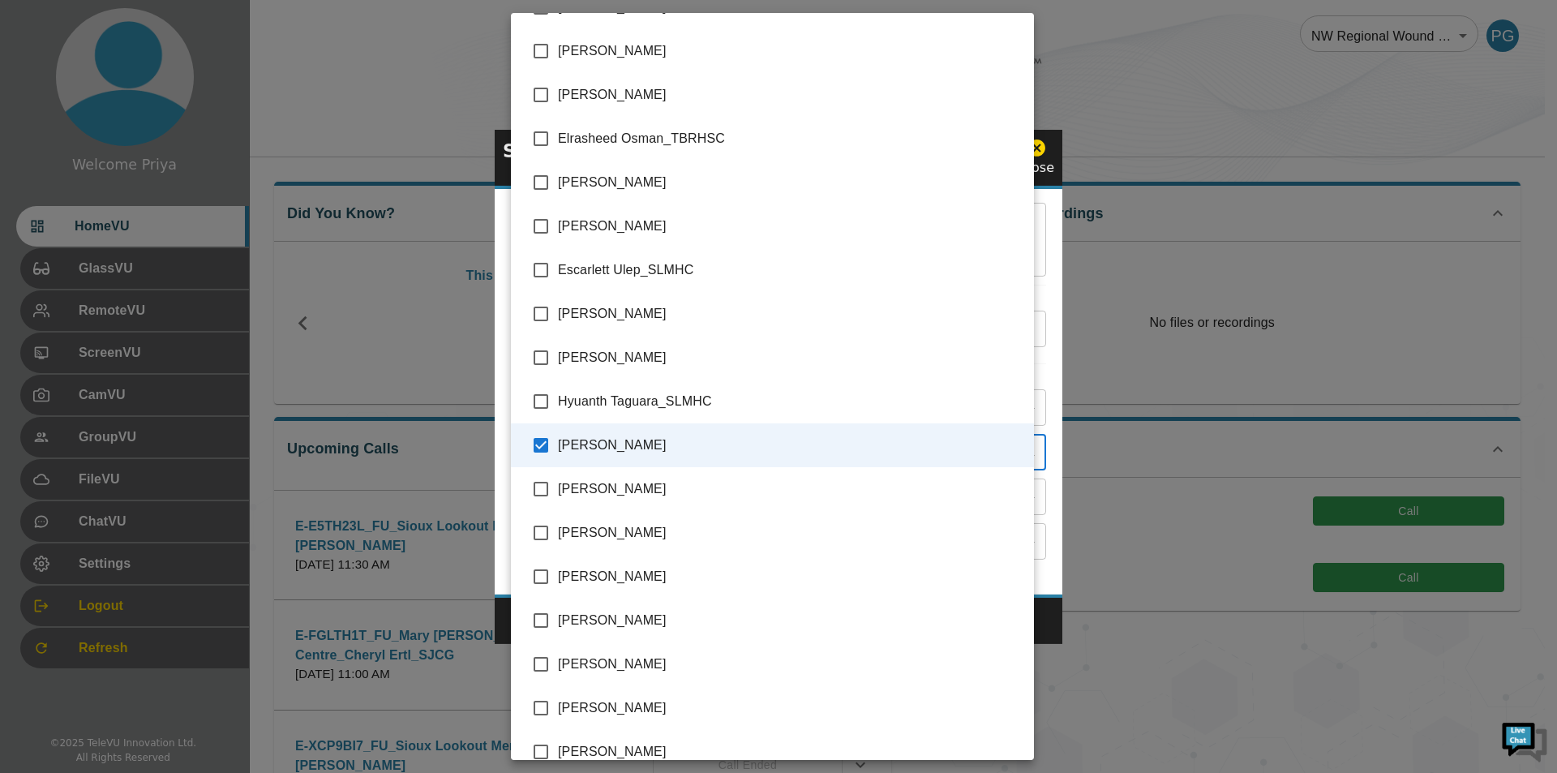
click at [538, 444] on input "checkbox" at bounding box center [541, 445] width 34 height 34
checkbox input "false"
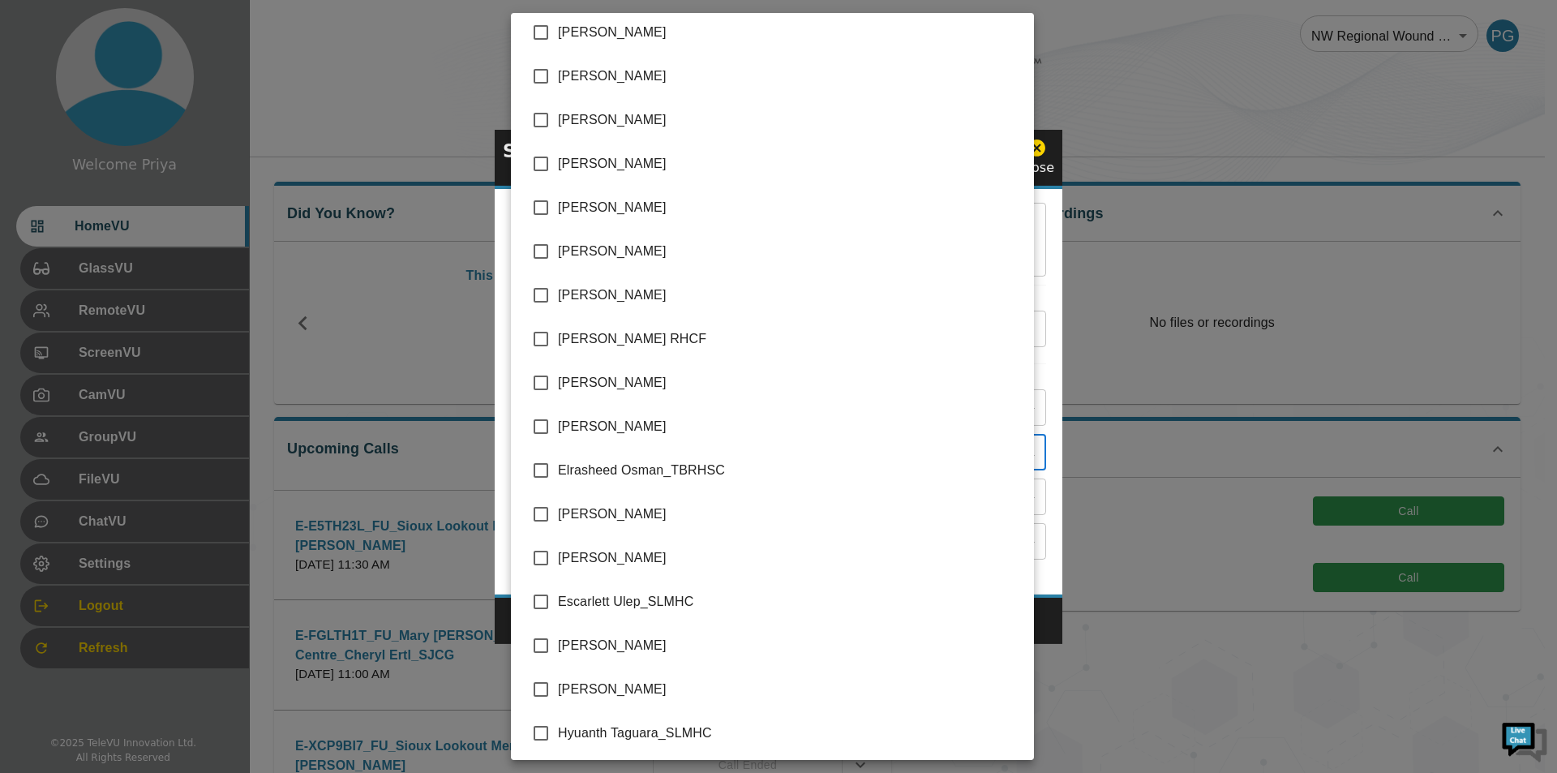
scroll to position [973, 0]
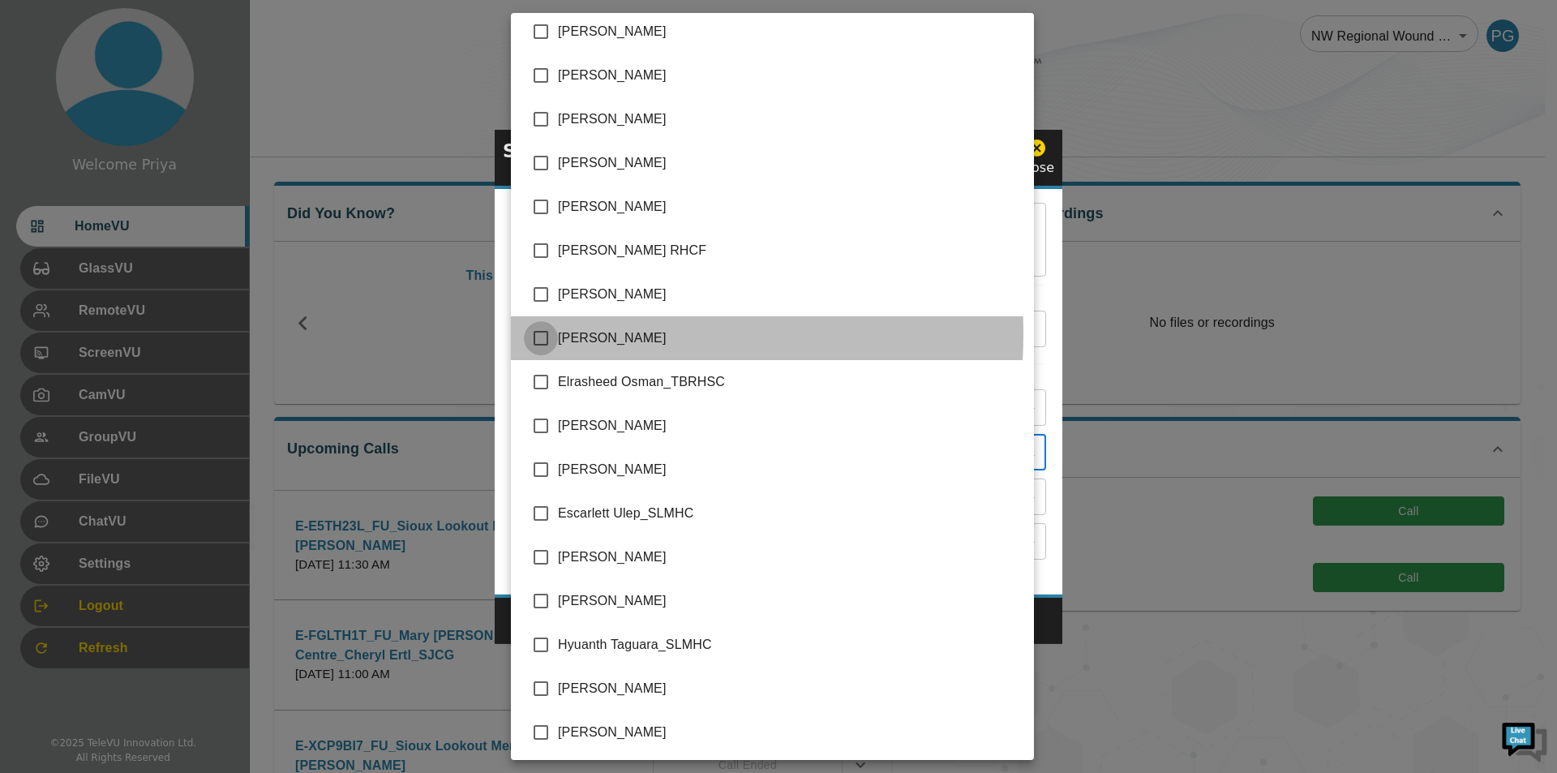
click at [540, 334] on input "checkbox" at bounding box center [541, 338] width 34 height 34
checkbox input "true"
type input "[PERSON_NAME]"
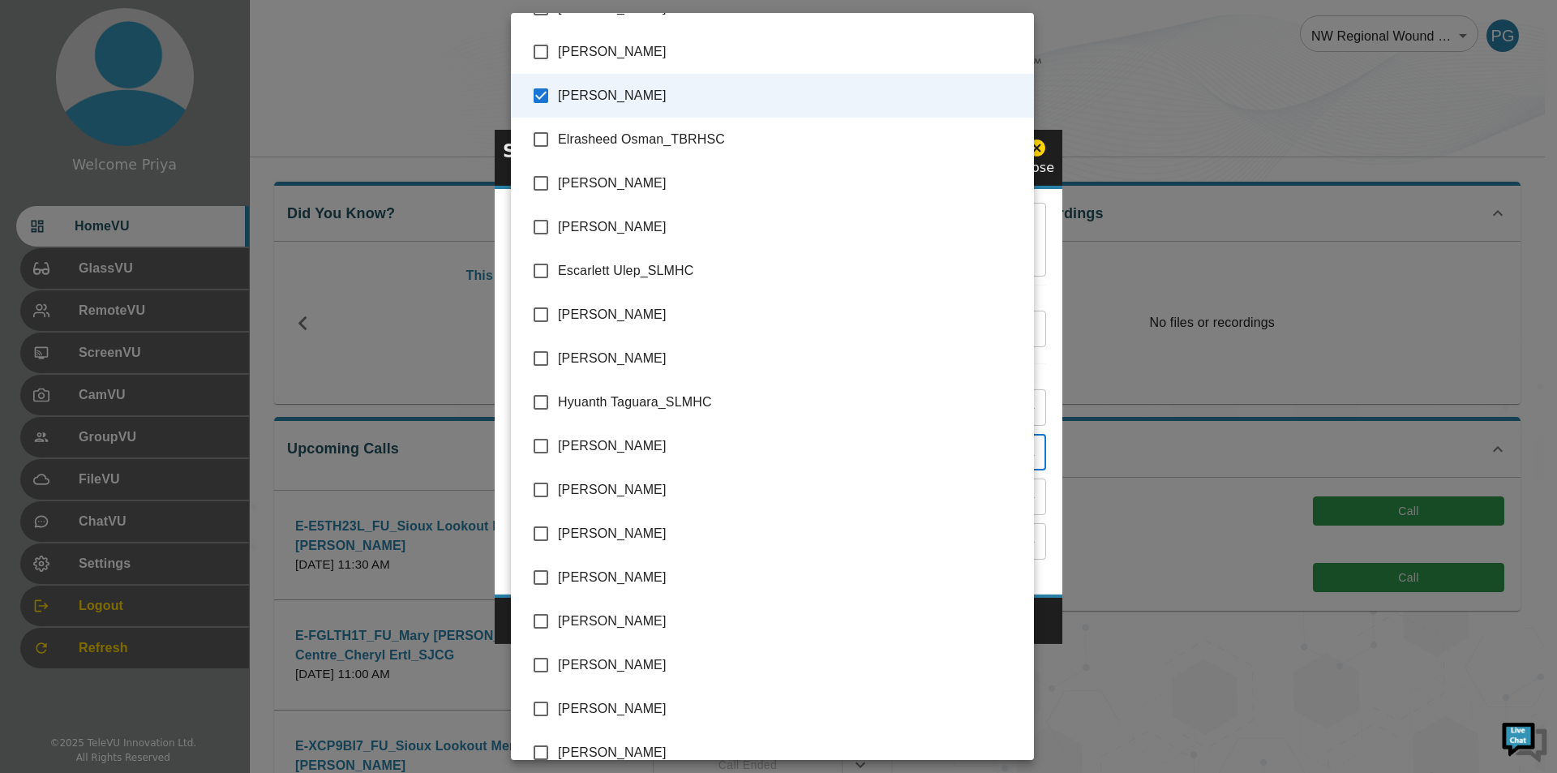
scroll to position [1216, 0]
click at [538, 439] on input "checkbox" at bounding box center [541, 445] width 34 height 34
checkbox input "true"
type input "[PERSON_NAME],[PERSON_NAME]"
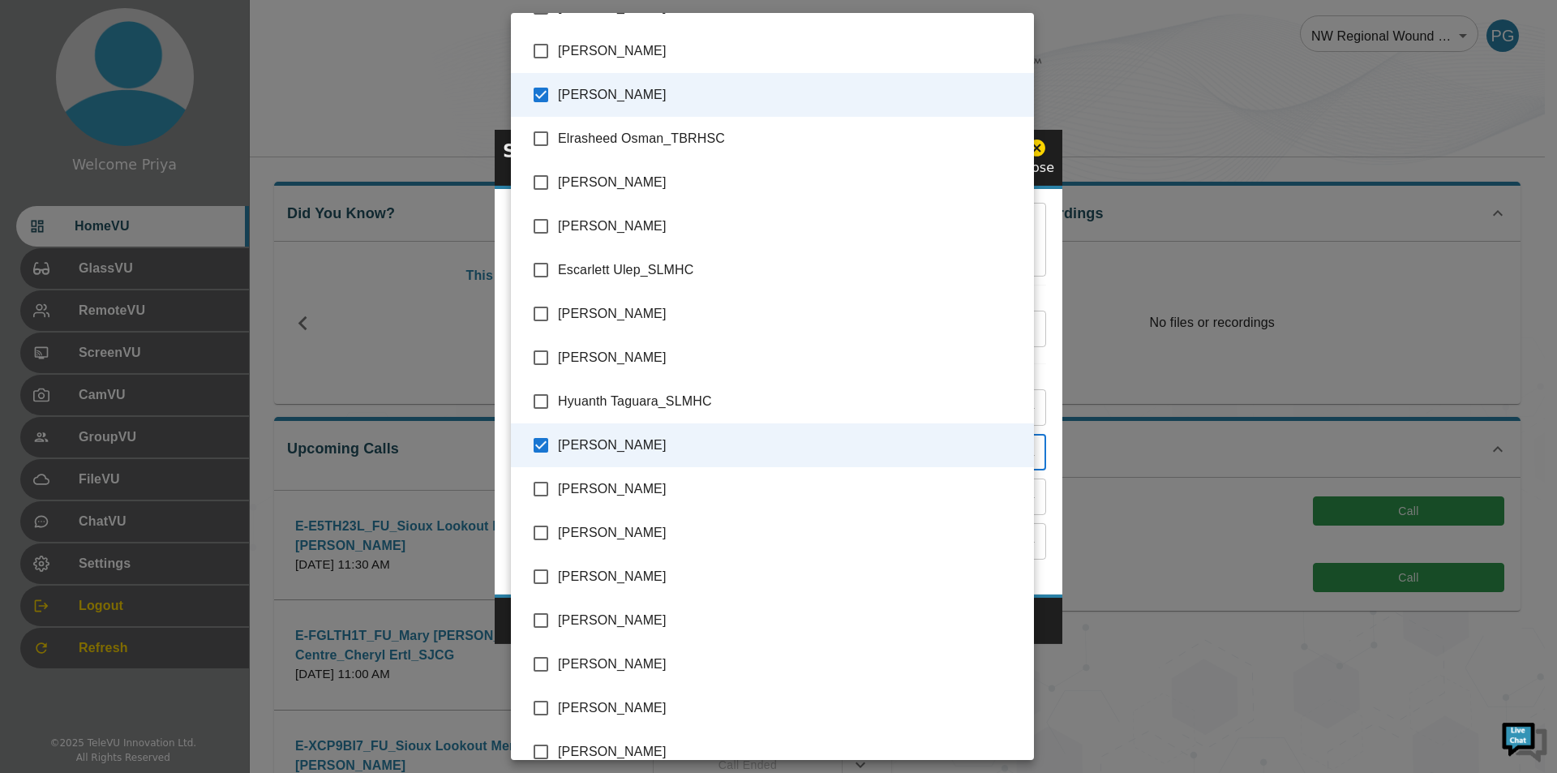
click at [1044, 409] on div at bounding box center [778, 386] width 1557 height 773
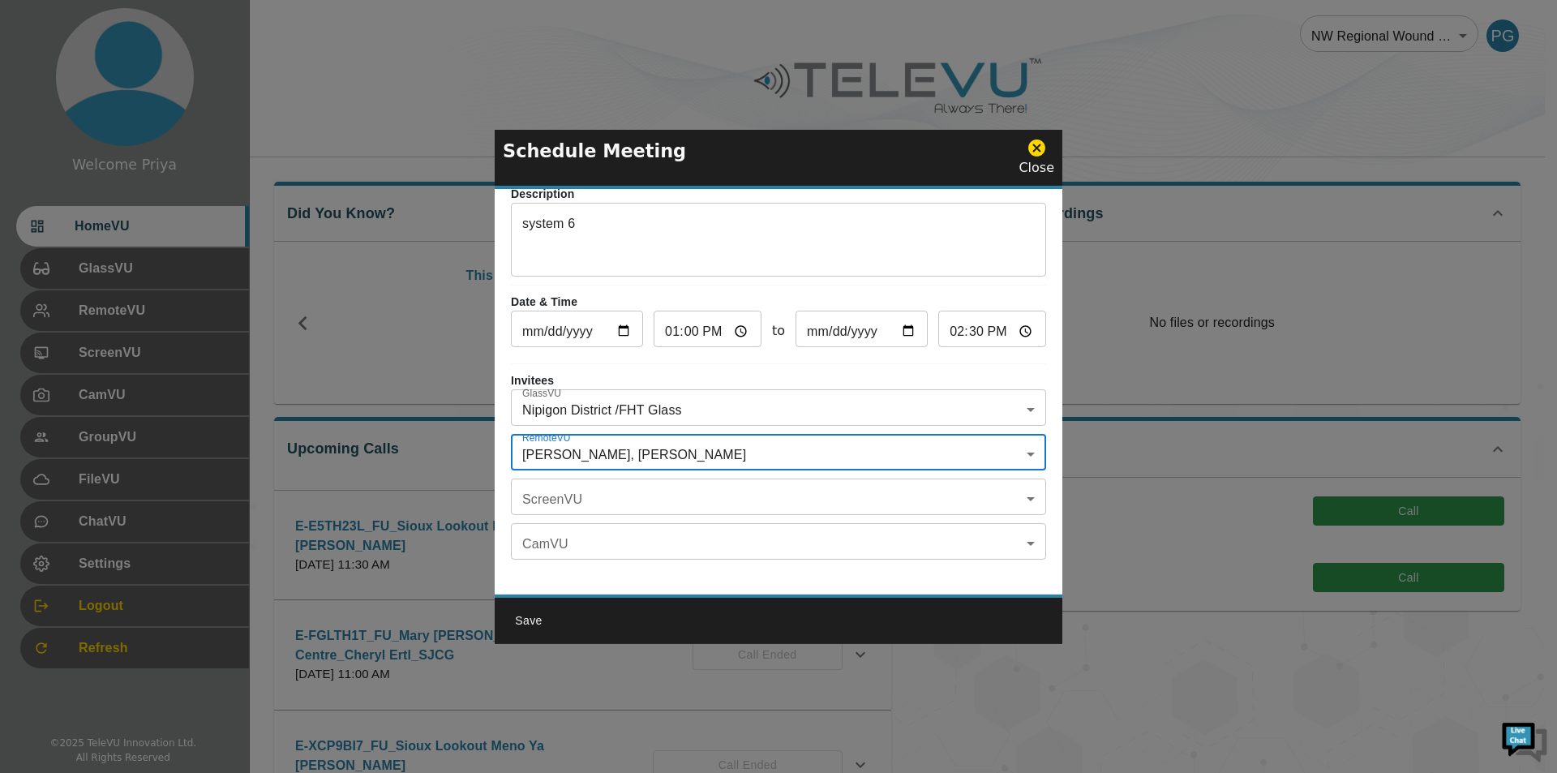
click at [663, 499] on body "Welcome Priya HomeVU GlassVU RemoteVU ScreenVU CamVU GroupVU FileVU ChatVU Sett…" at bounding box center [778, 526] width 1557 height 1053
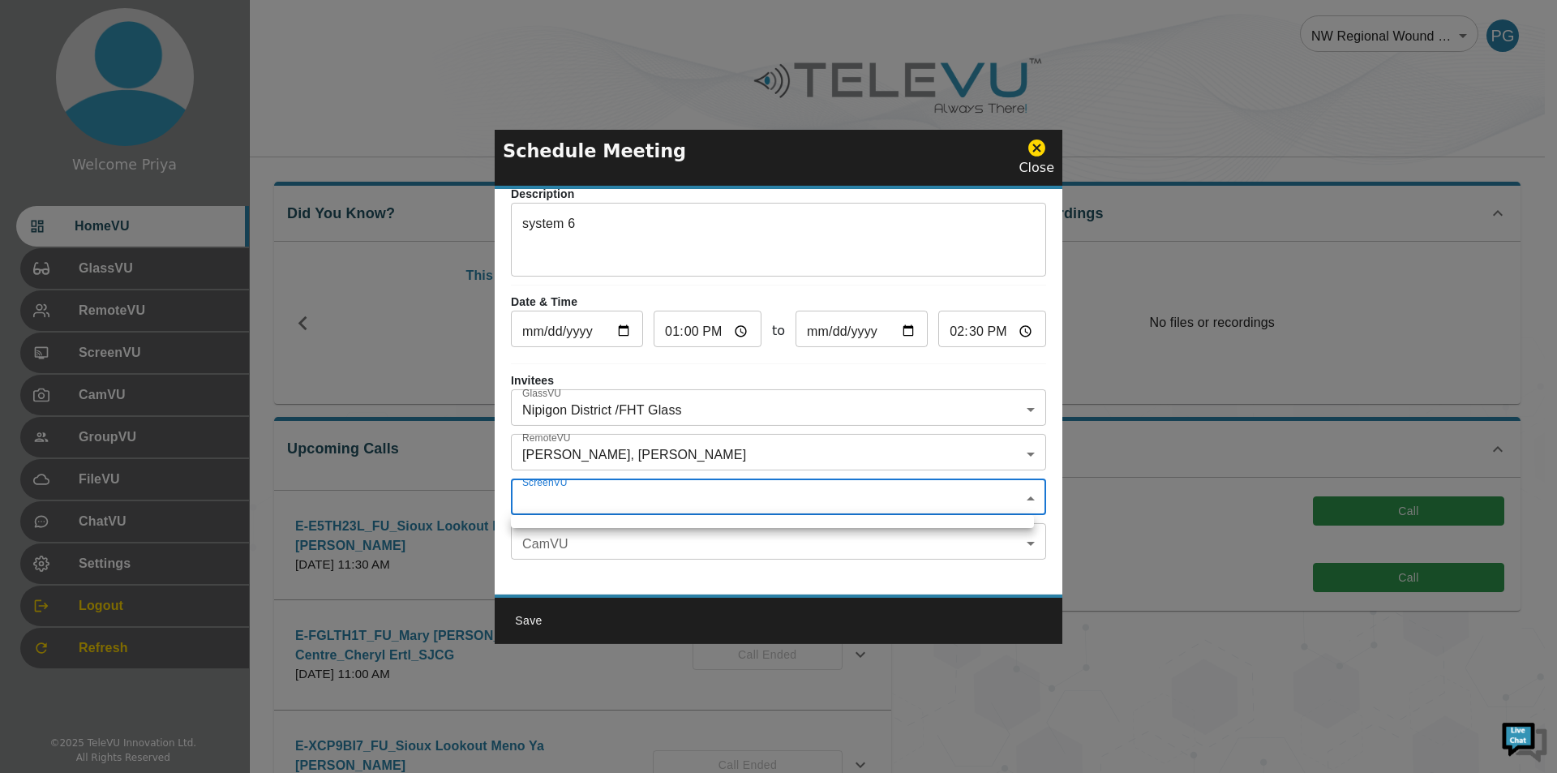
click at [638, 232] on div at bounding box center [778, 386] width 1557 height 773
click at [621, 219] on textarea "system 6" at bounding box center [778, 242] width 512 height 56
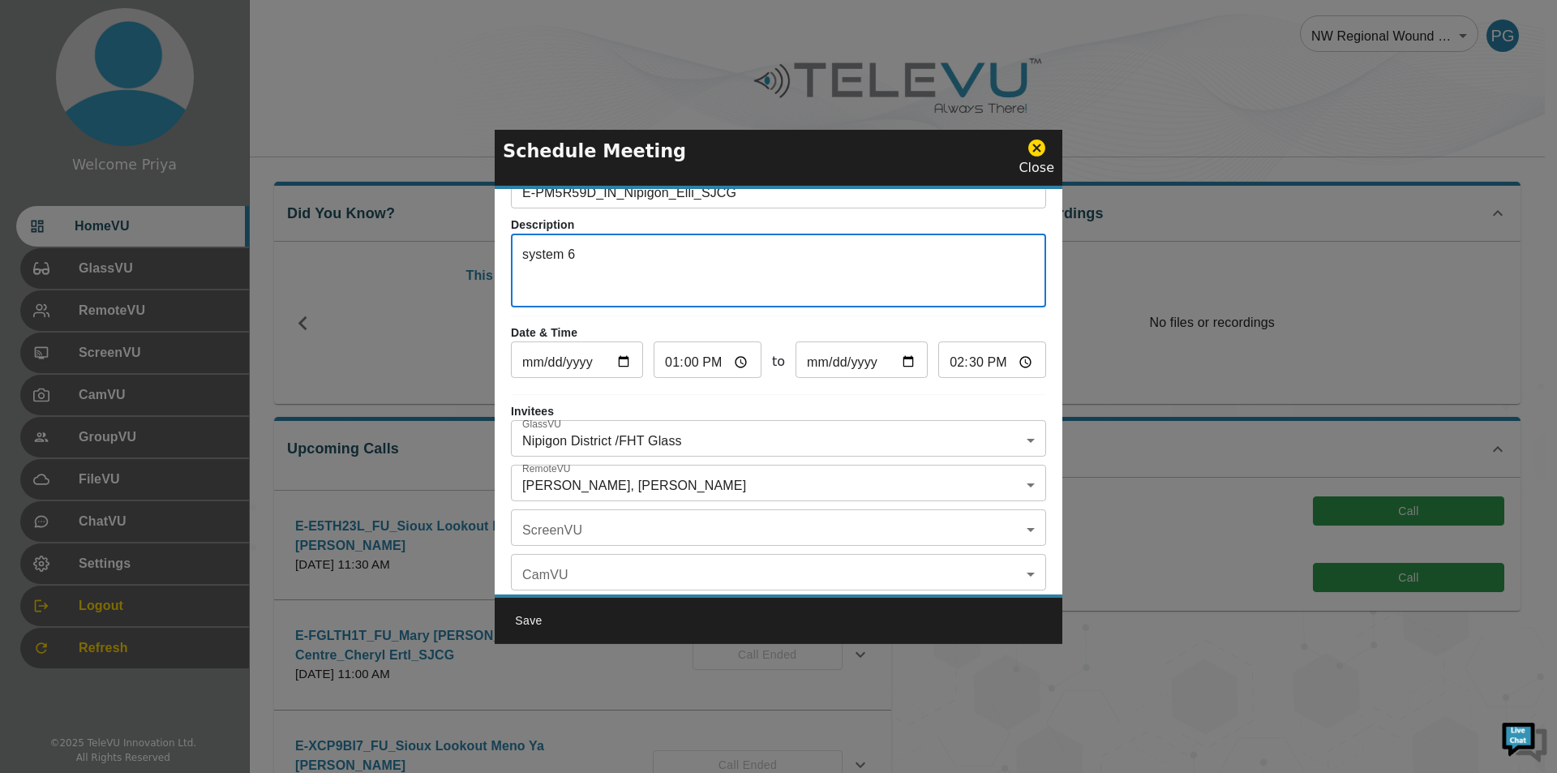
scroll to position [95, 0]
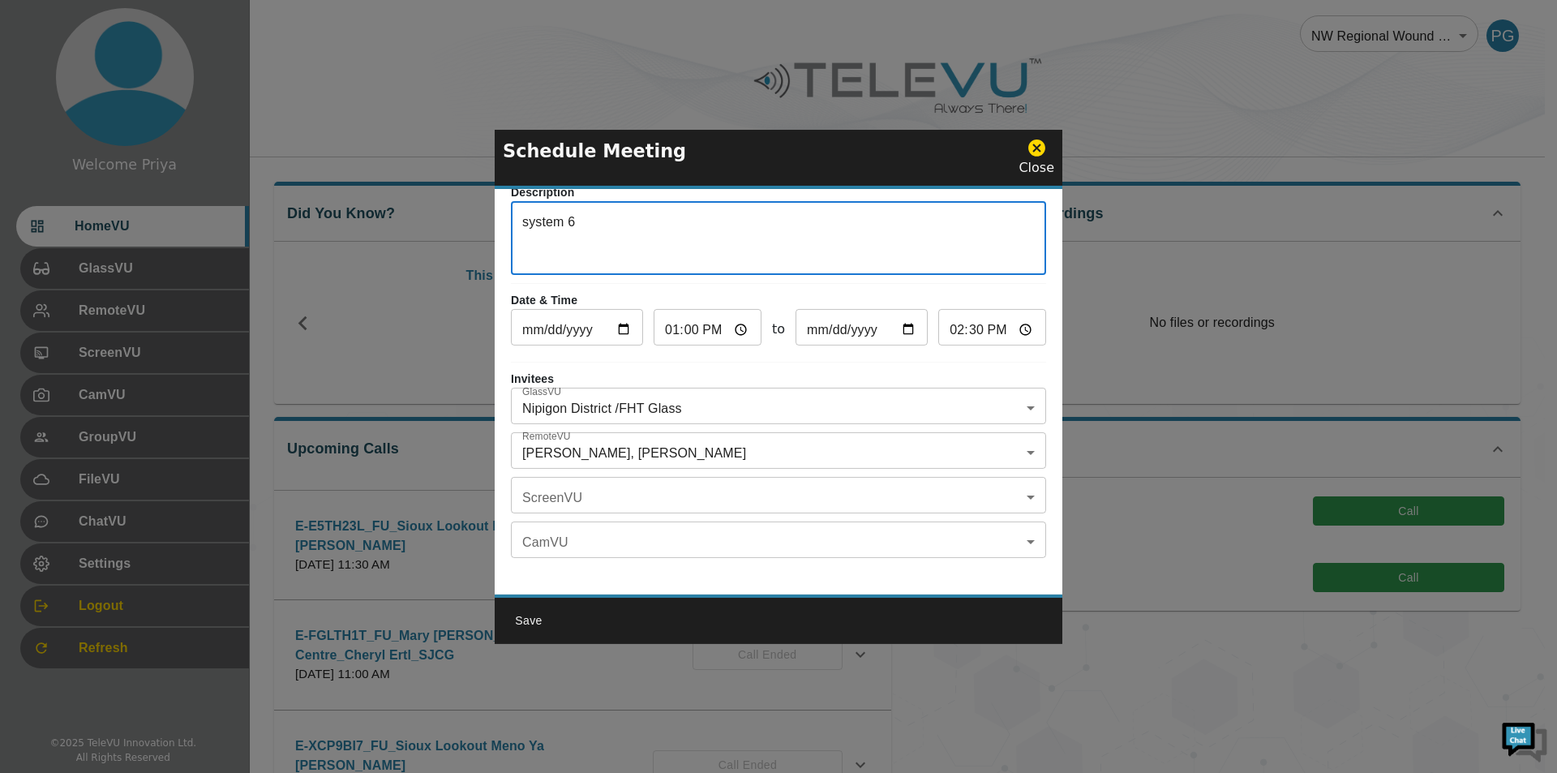
click at [529, 625] on button "Save" at bounding box center [529, 621] width 52 height 30
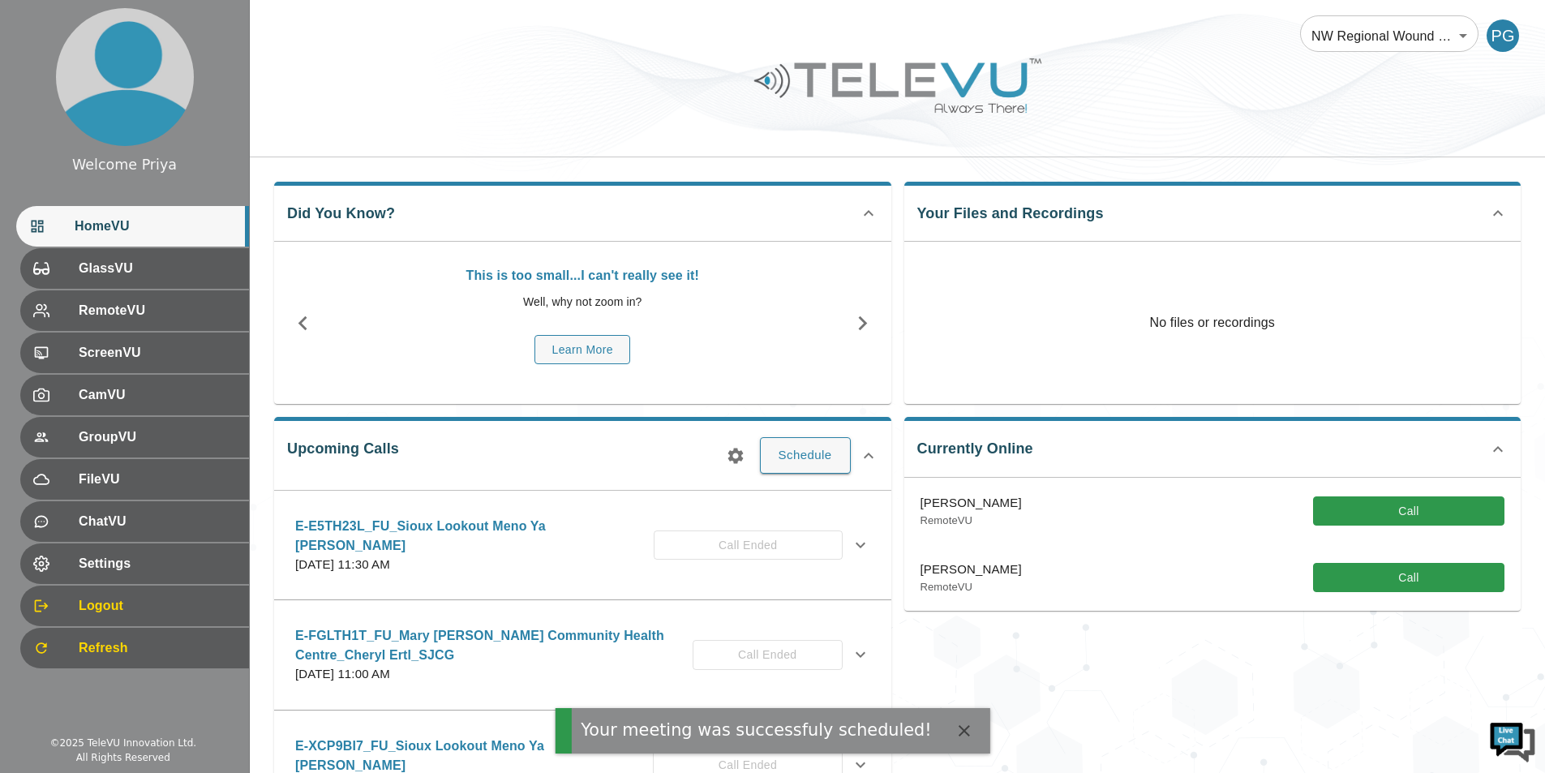
click at [736, 458] on icon "button" at bounding box center [734, 455] width 15 height 15
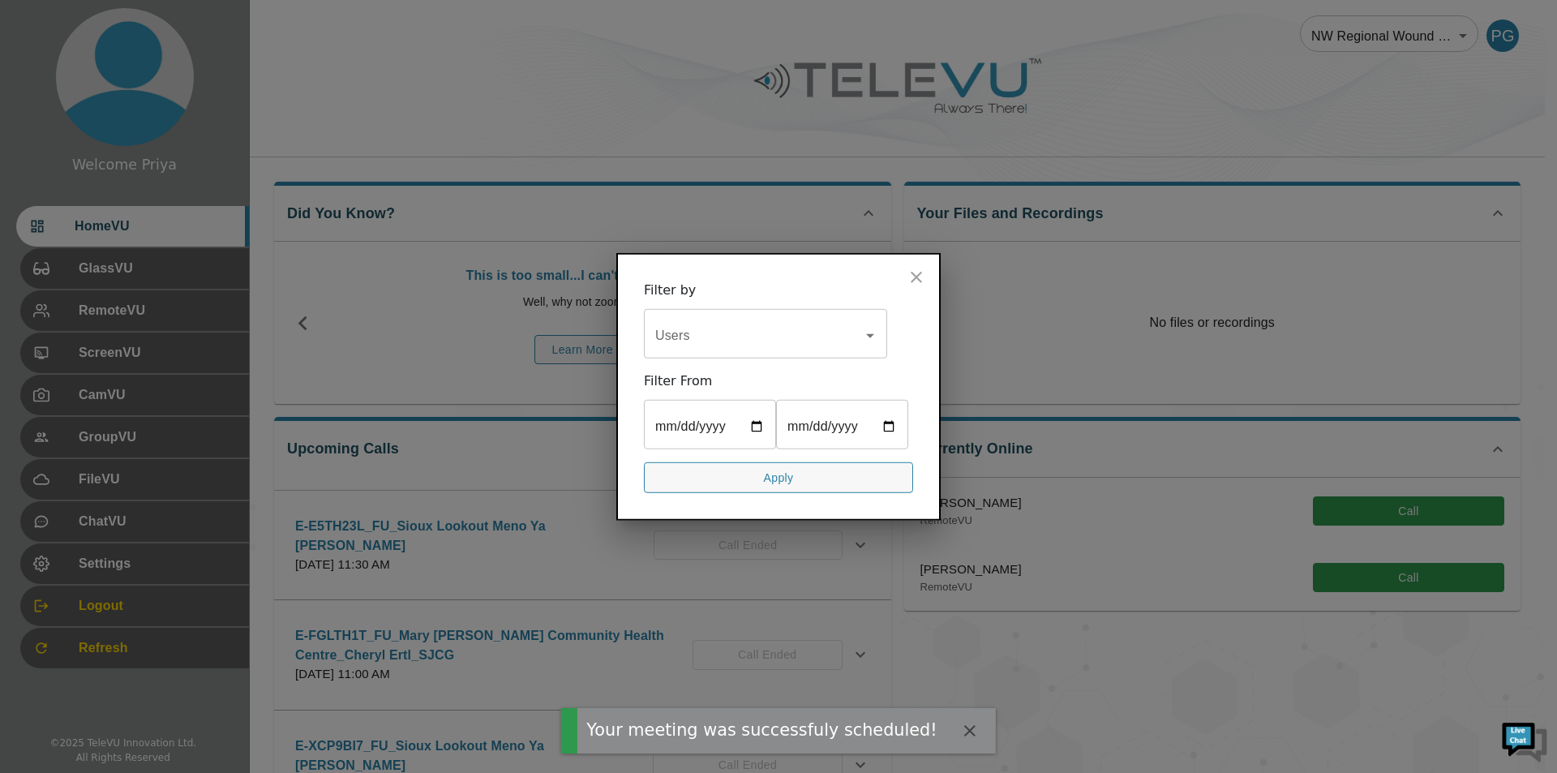
click at [672, 331] on input "Users" at bounding box center [753, 334] width 204 height 31
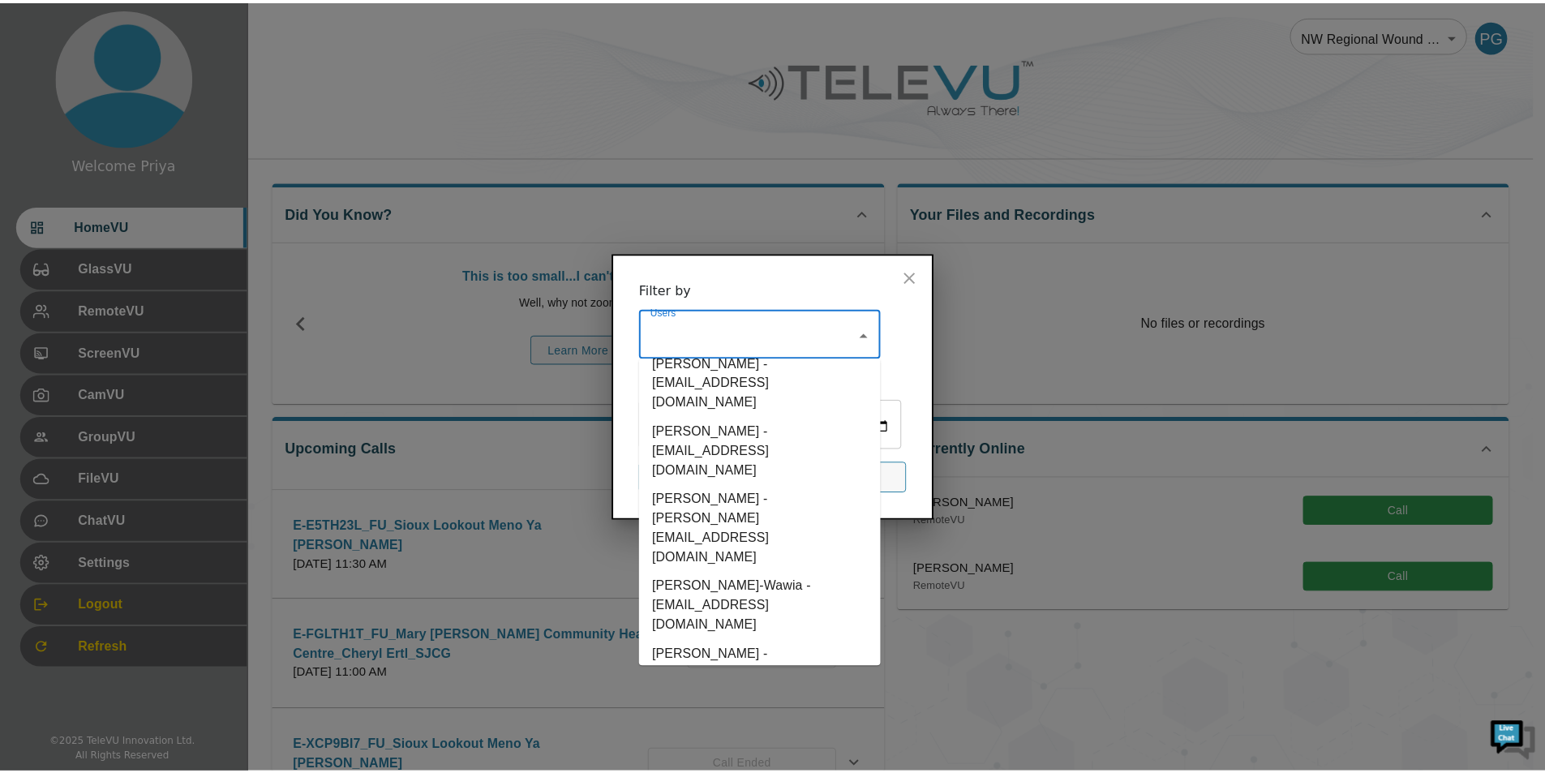
scroll to position [1297, 0]
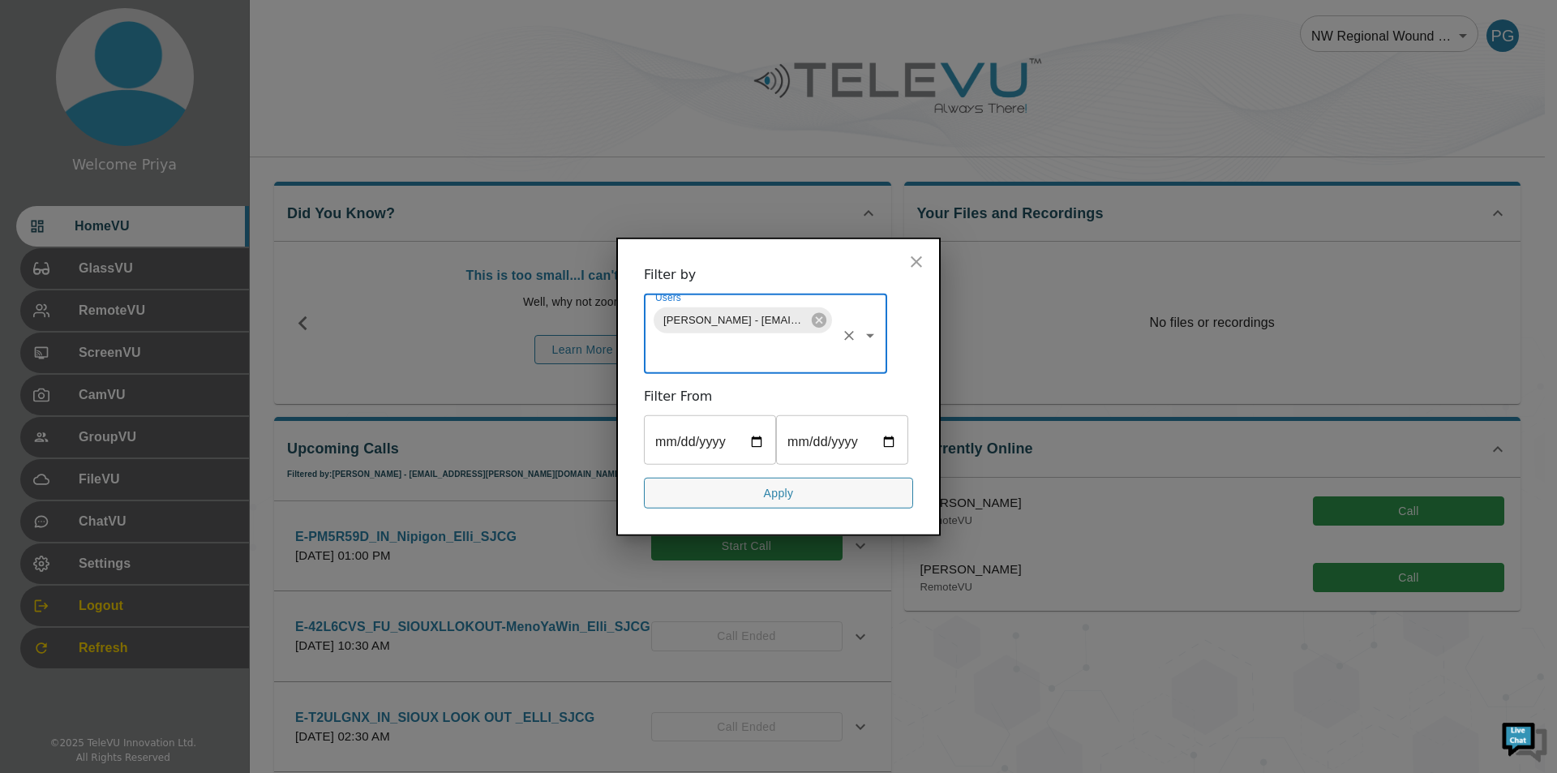
click at [778, 494] on button "Apply" at bounding box center [778, 493] width 269 height 32
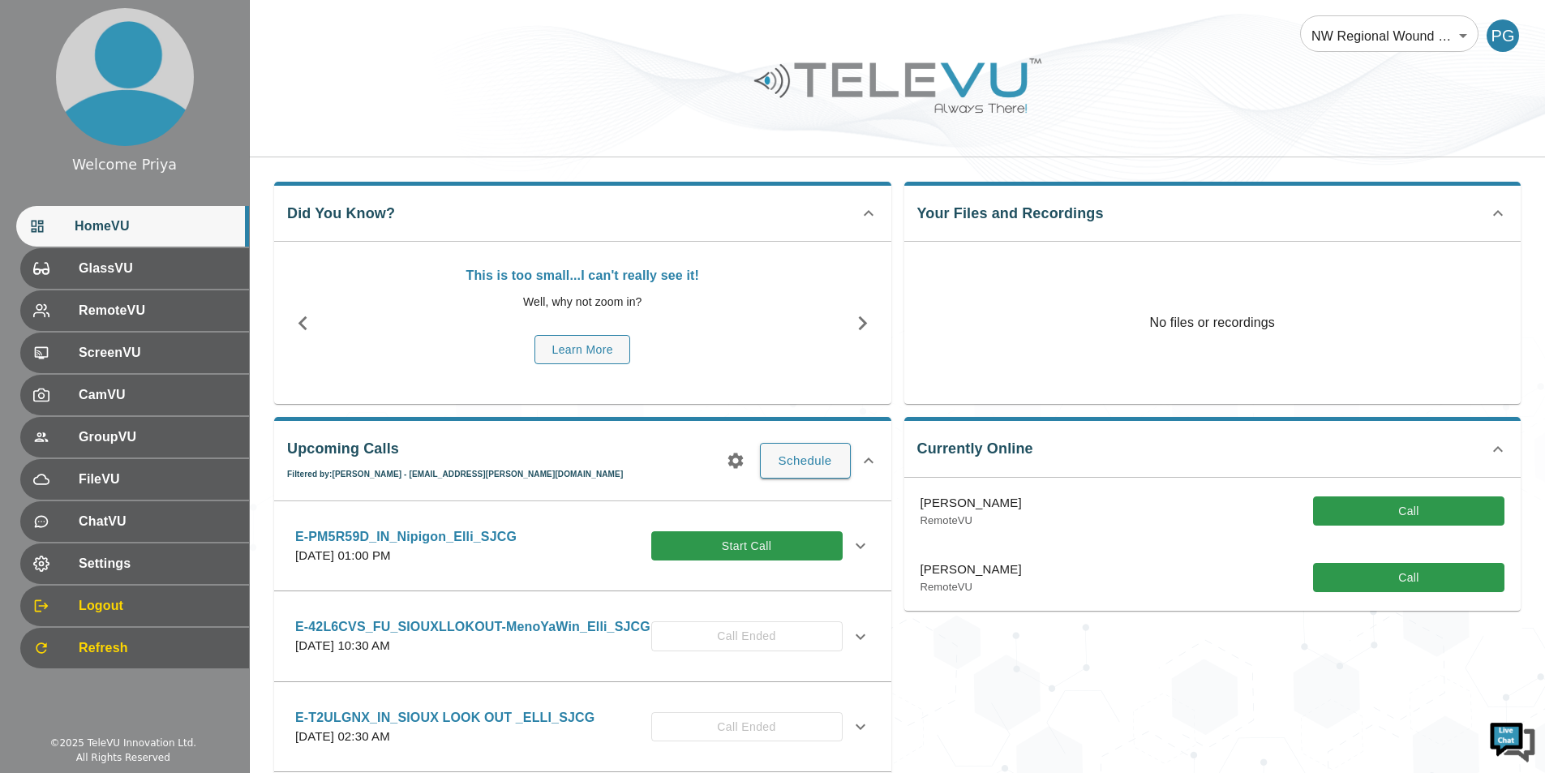
click at [851, 544] on icon at bounding box center [860, 545] width 19 height 19
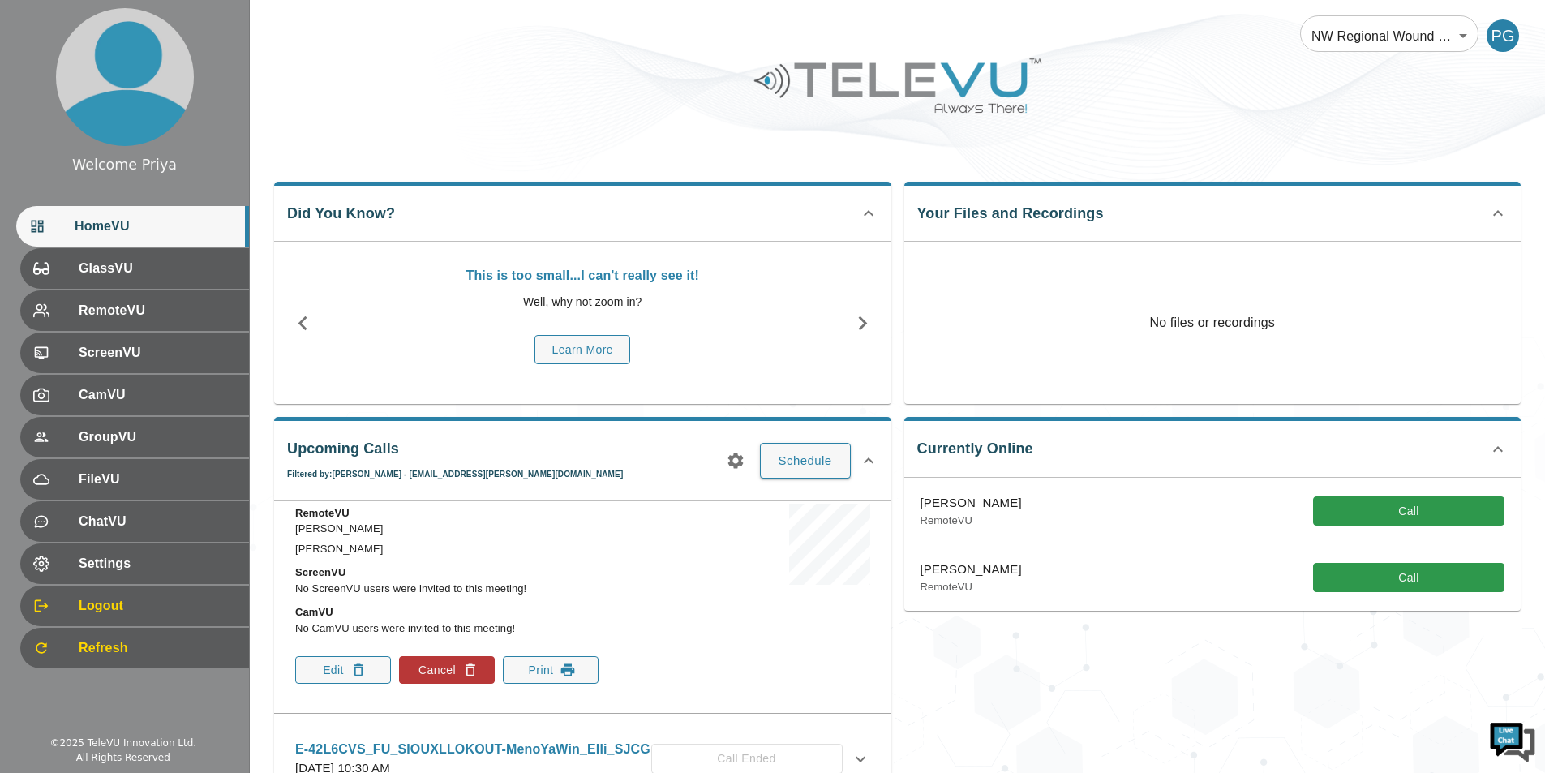
scroll to position [162, 0]
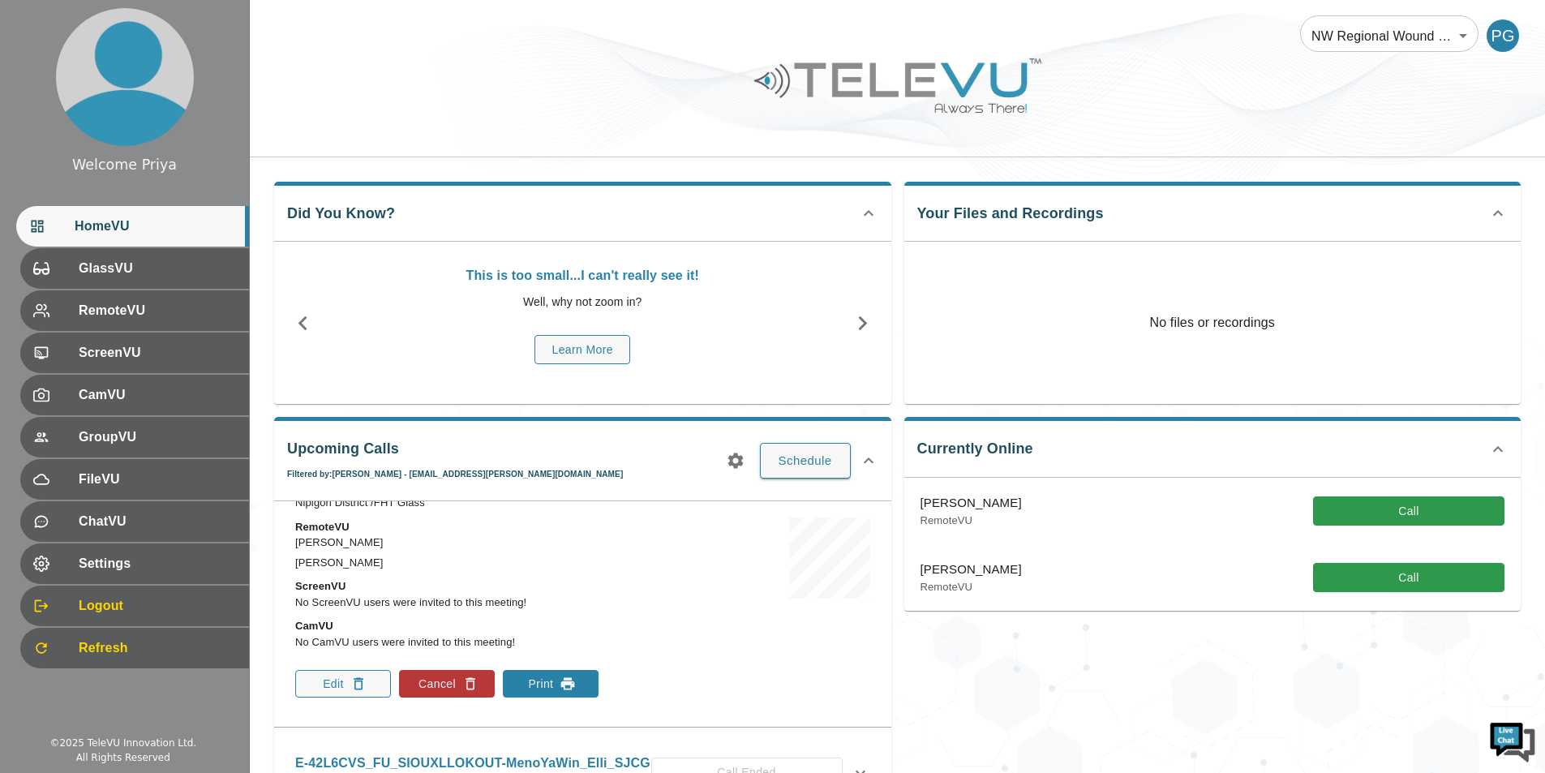
click at [541, 675] on button "Print" at bounding box center [551, 684] width 96 height 28
